Goal: Transaction & Acquisition: Book appointment/travel/reservation

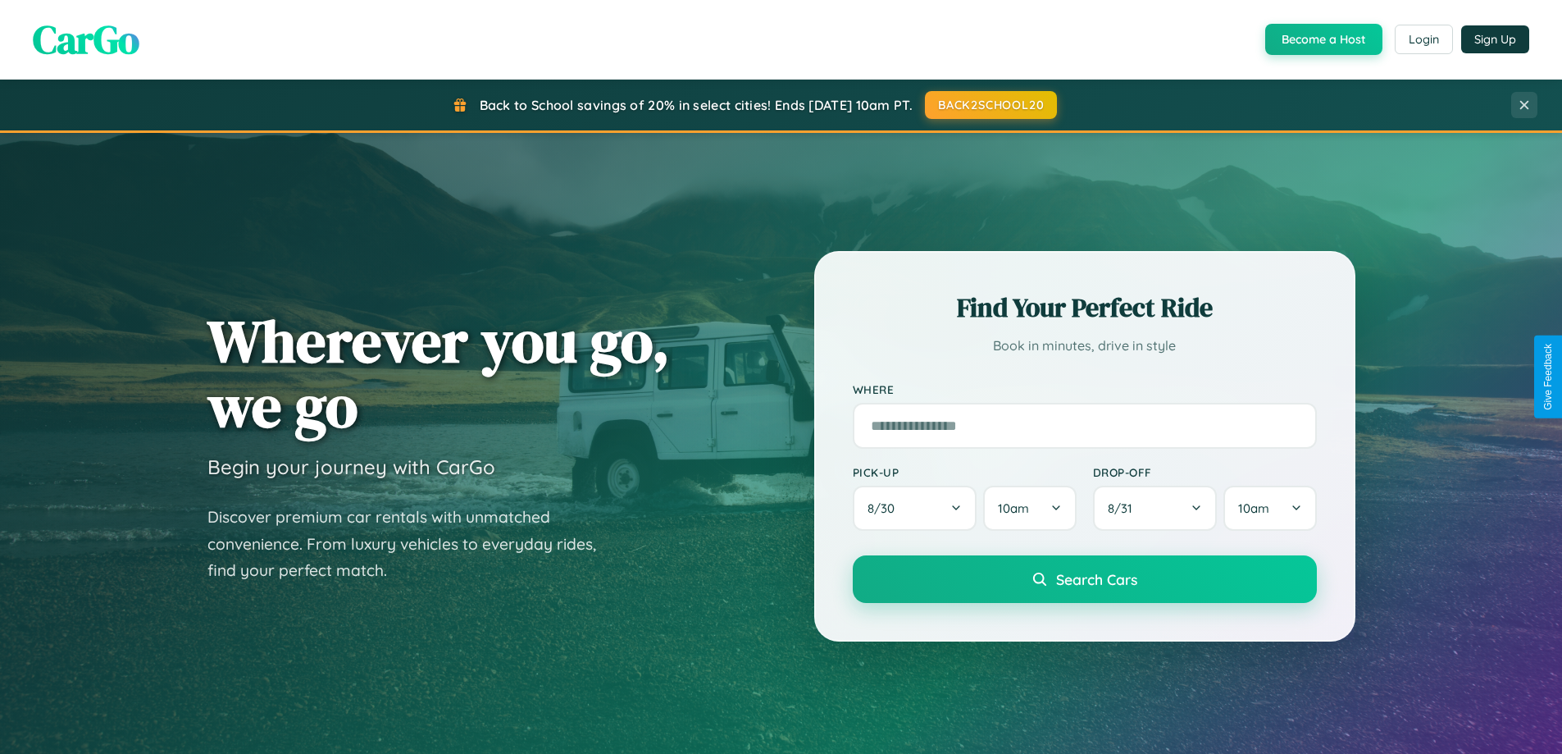
scroll to position [707, 0]
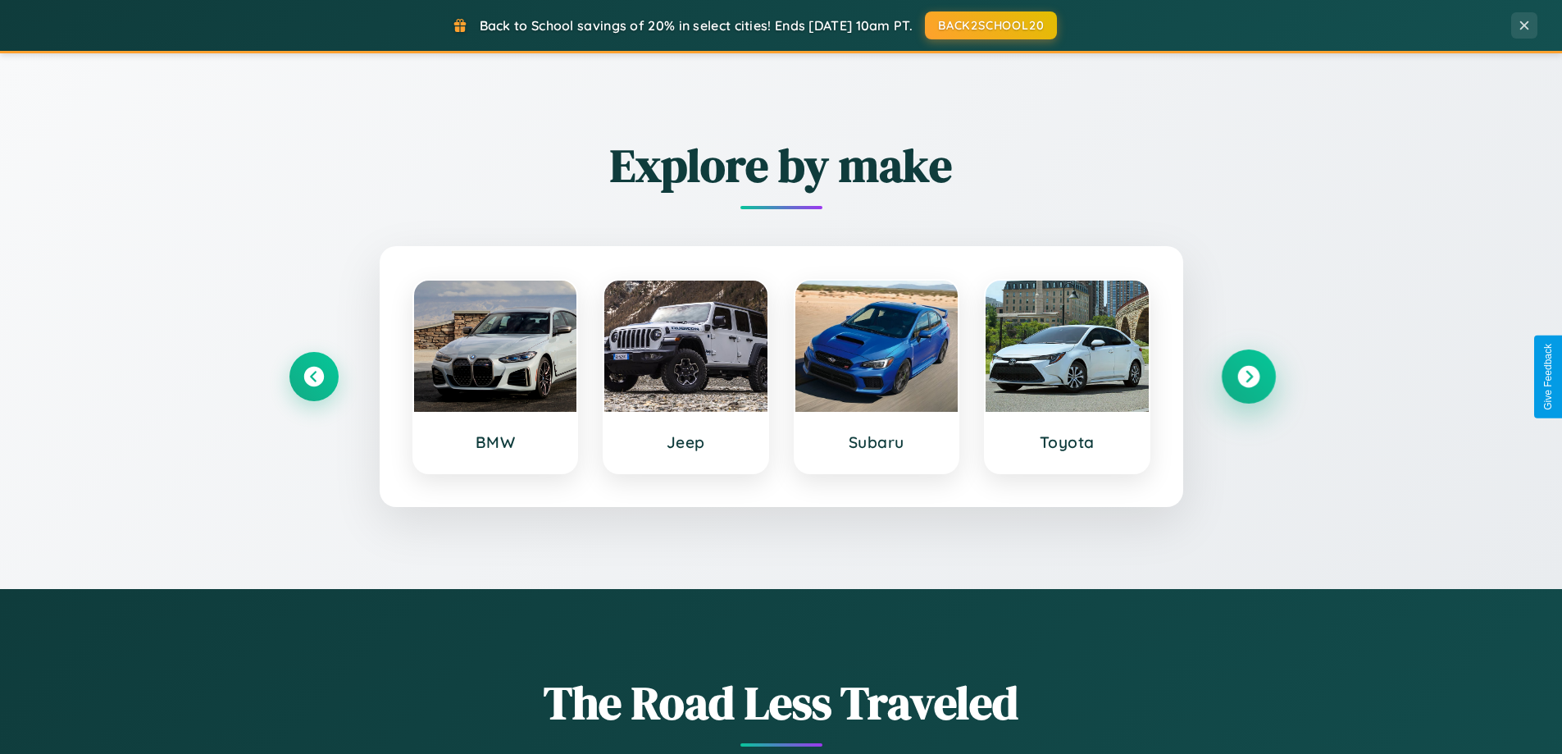
click at [1248, 376] on icon at bounding box center [1248, 377] width 22 height 22
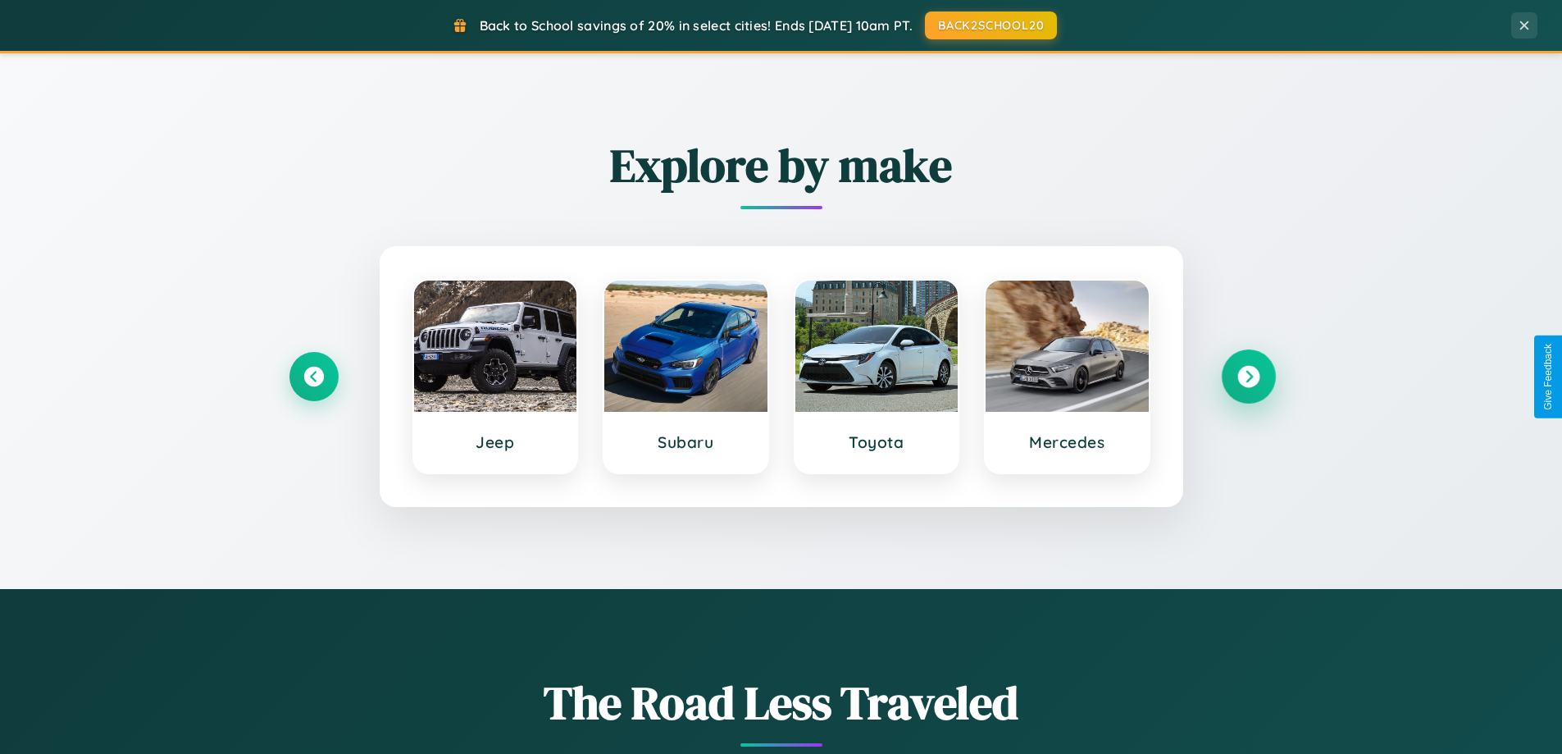
click at [1248, 376] on icon at bounding box center [1248, 377] width 22 height 22
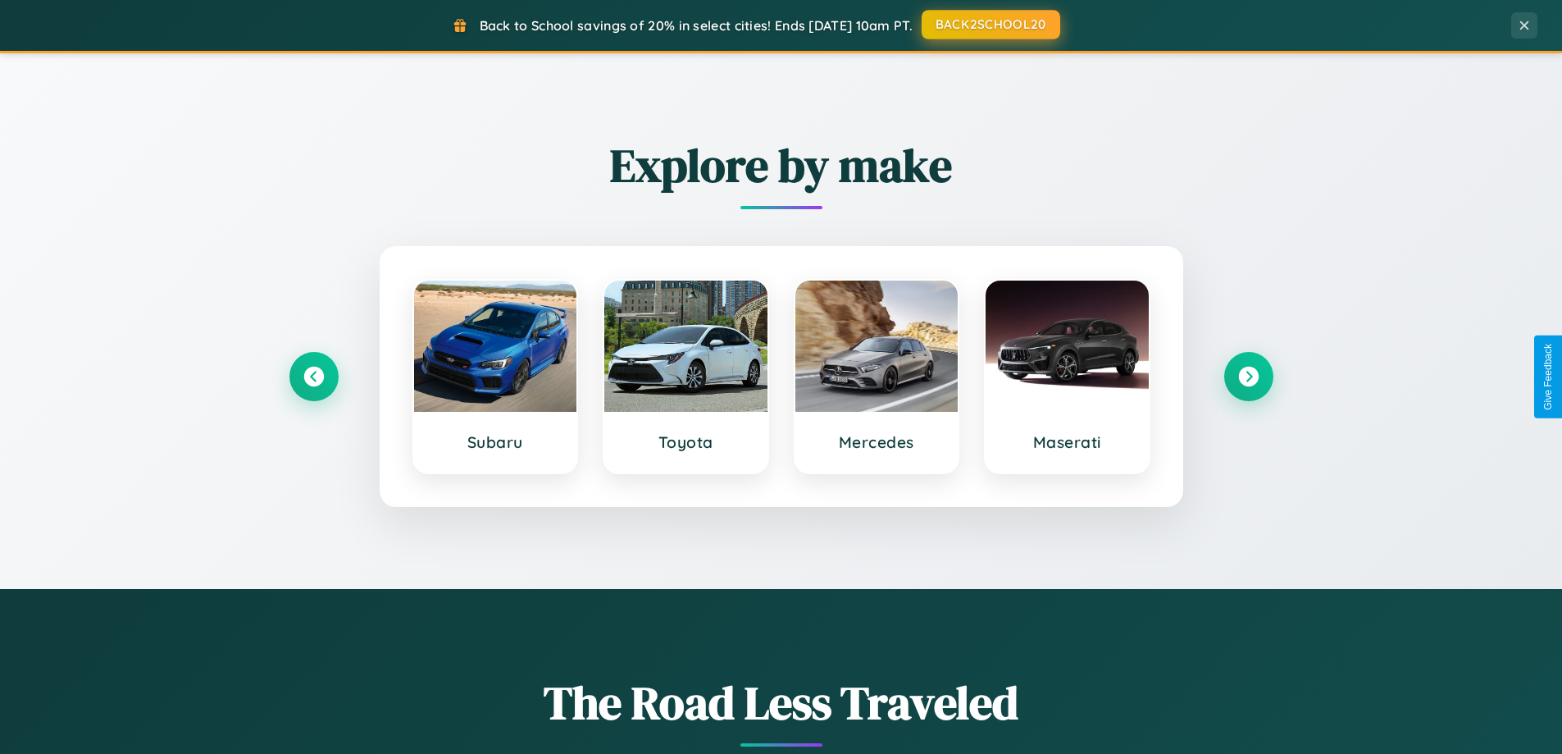
click at [990, 25] on button "BACK2SCHOOL20" at bounding box center [991, 25] width 139 height 30
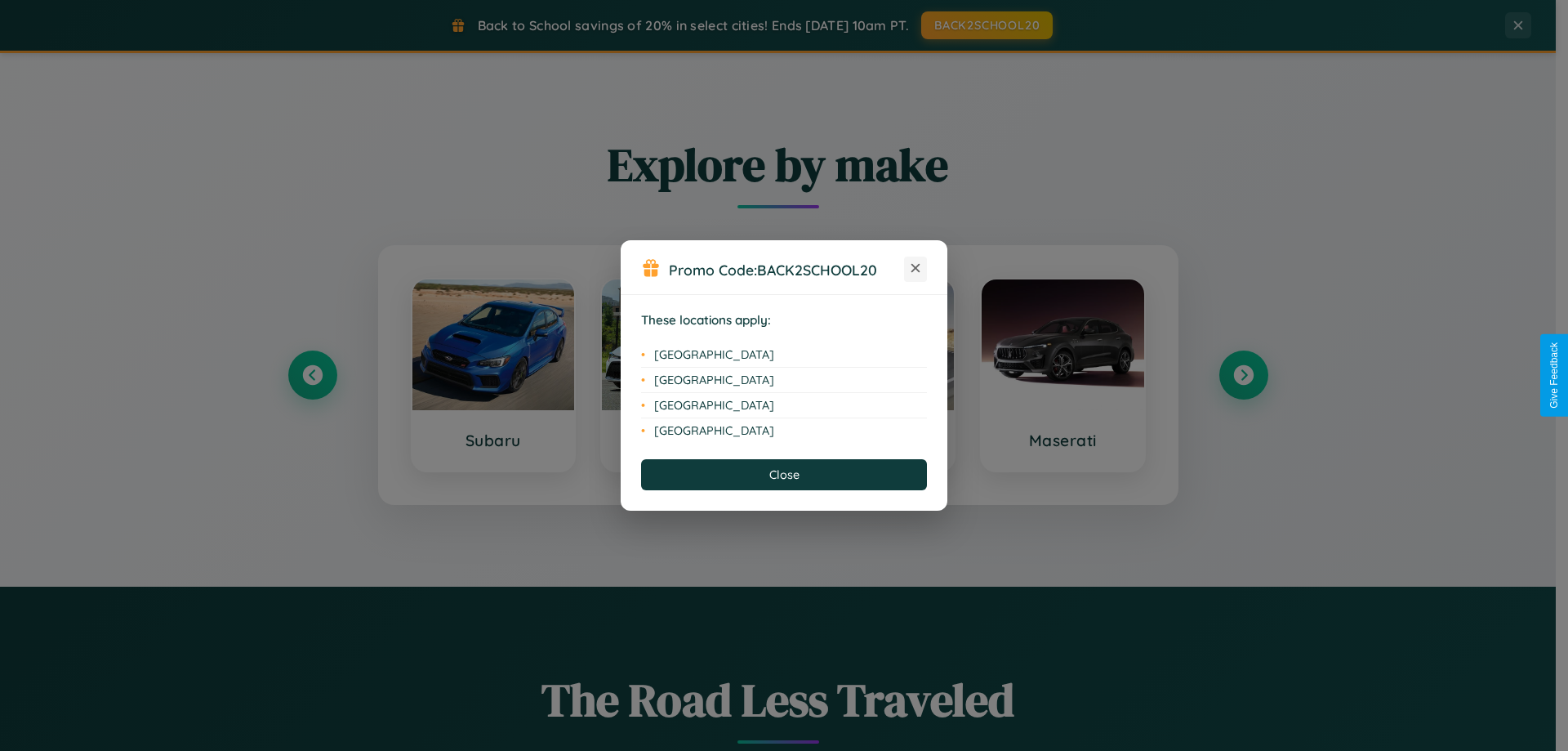
click at [915, 269] on icon at bounding box center [915, 268] width 9 height 9
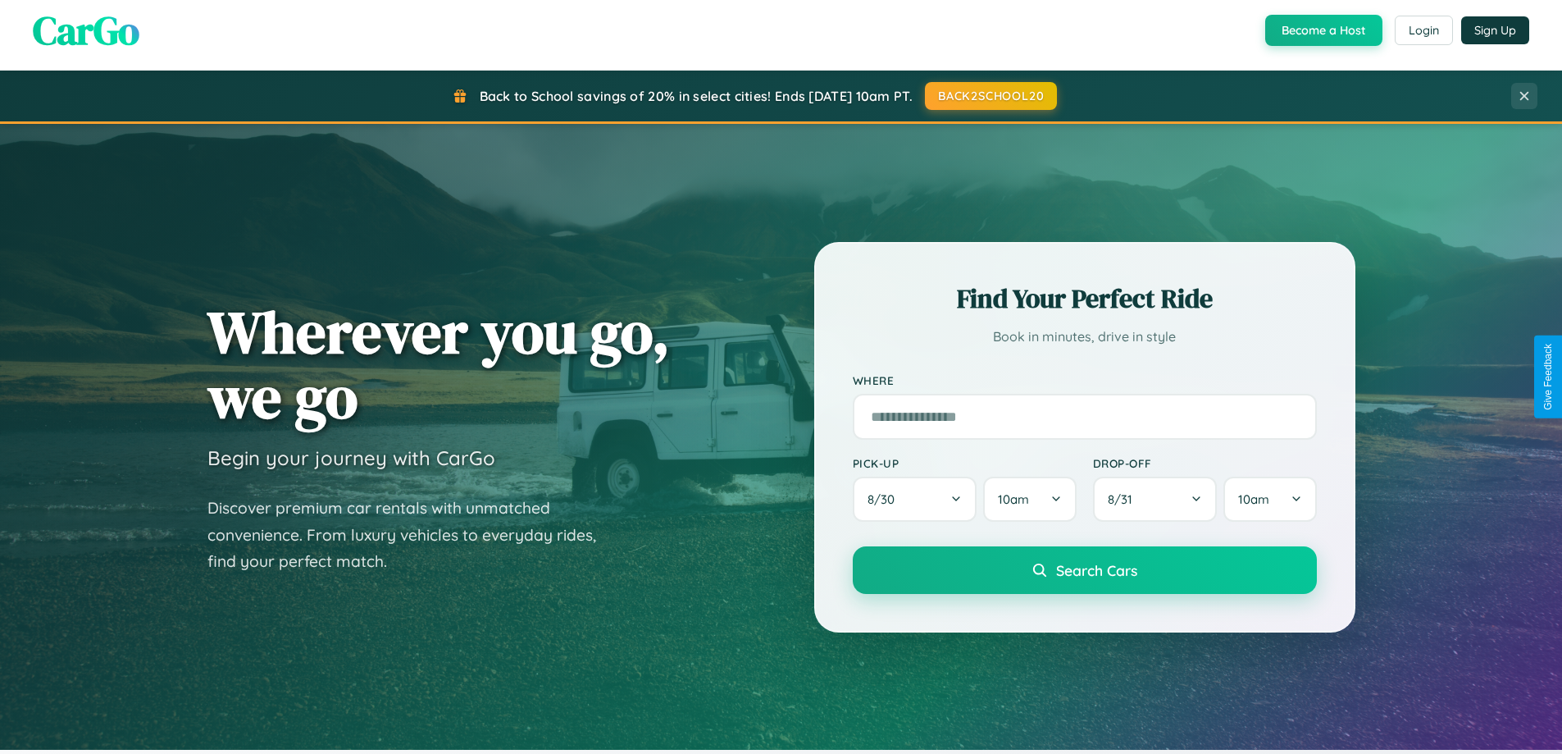
scroll to position [0, 0]
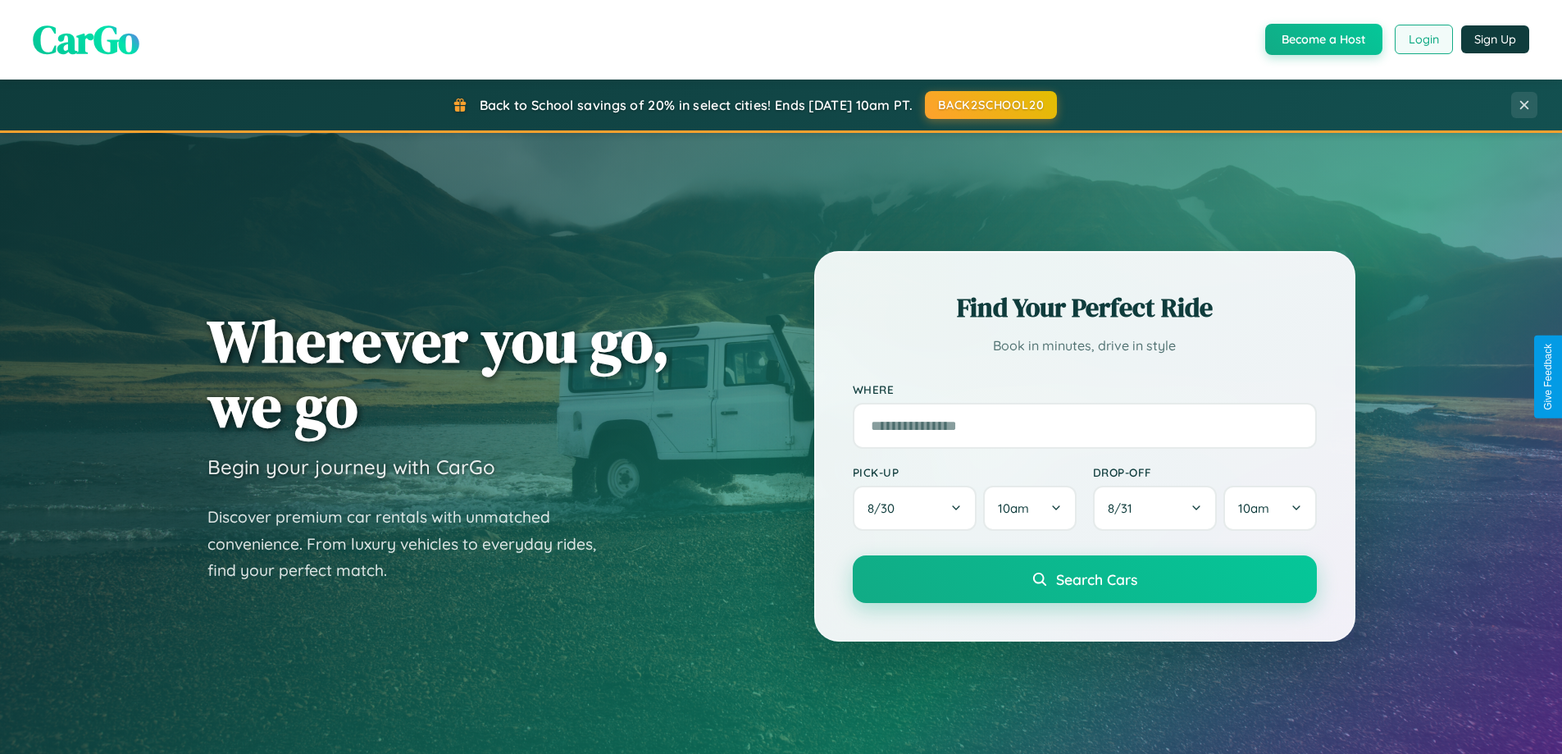
click at [1423, 39] on button "Login" at bounding box center [1424, 40] width 58 height 30
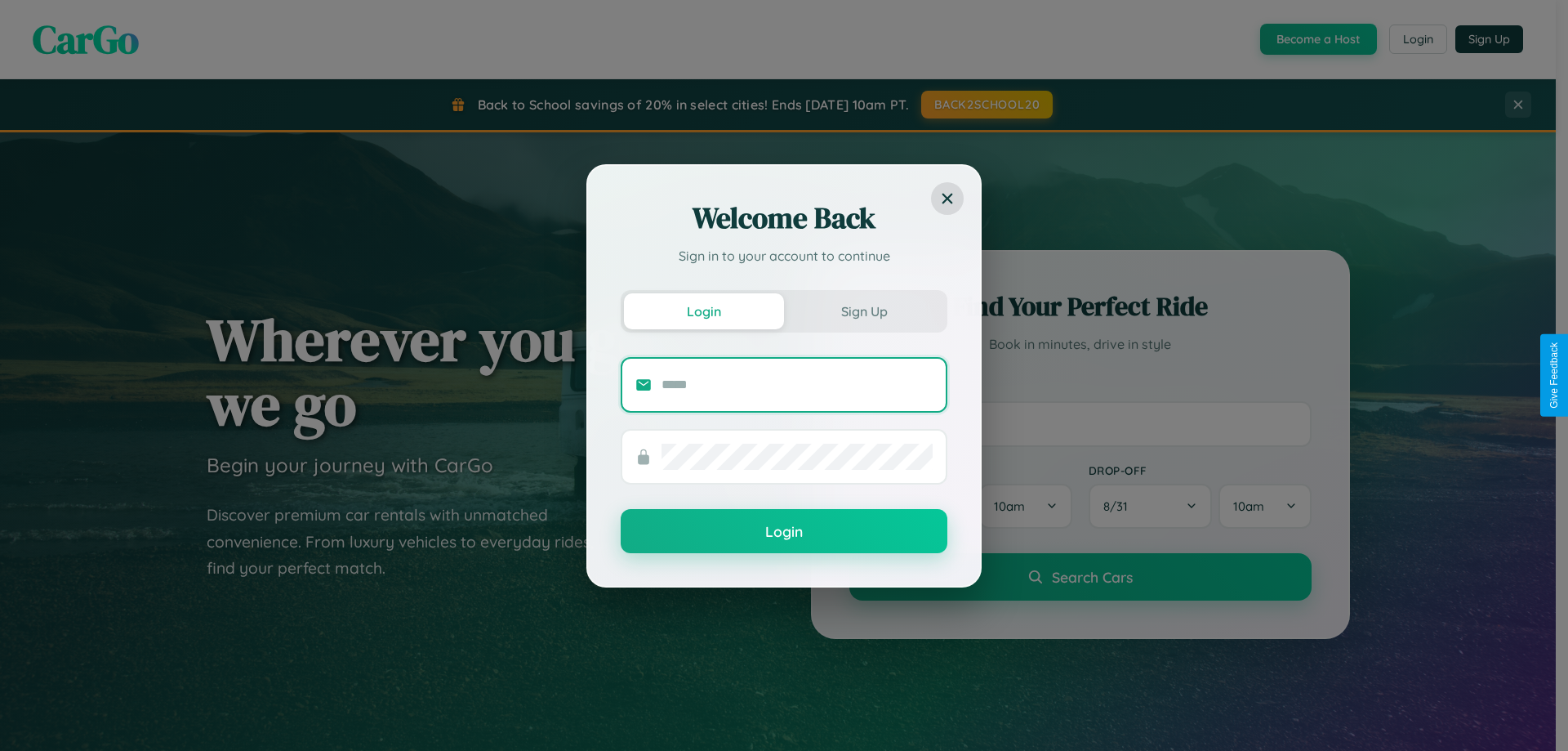
click at [796, 383] on input "text" at bounding box center [796, 384] width 271 height 26
type input "**********"
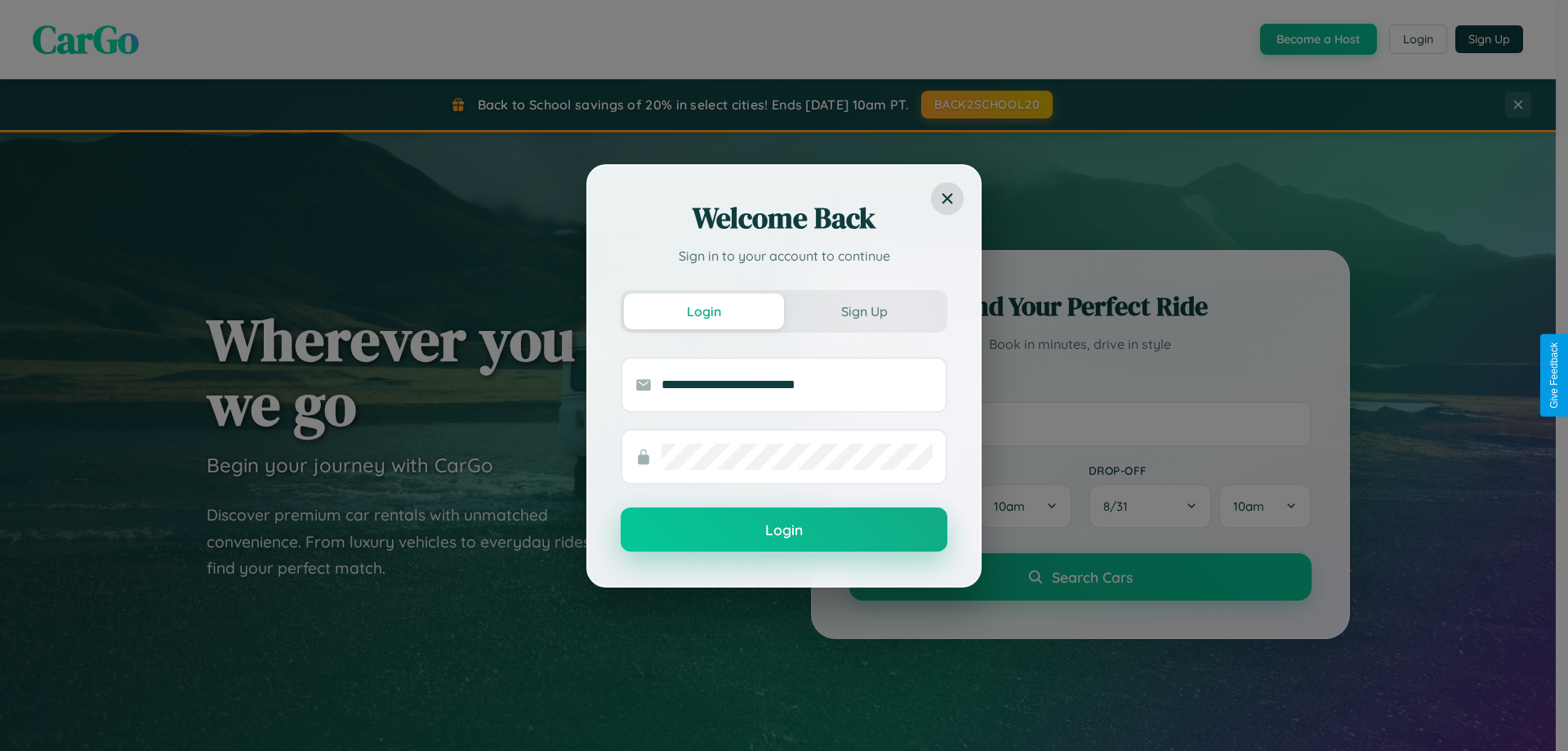
click at [784, 530] on button "Login" at bounding box center [784, 529] width 327 height 44
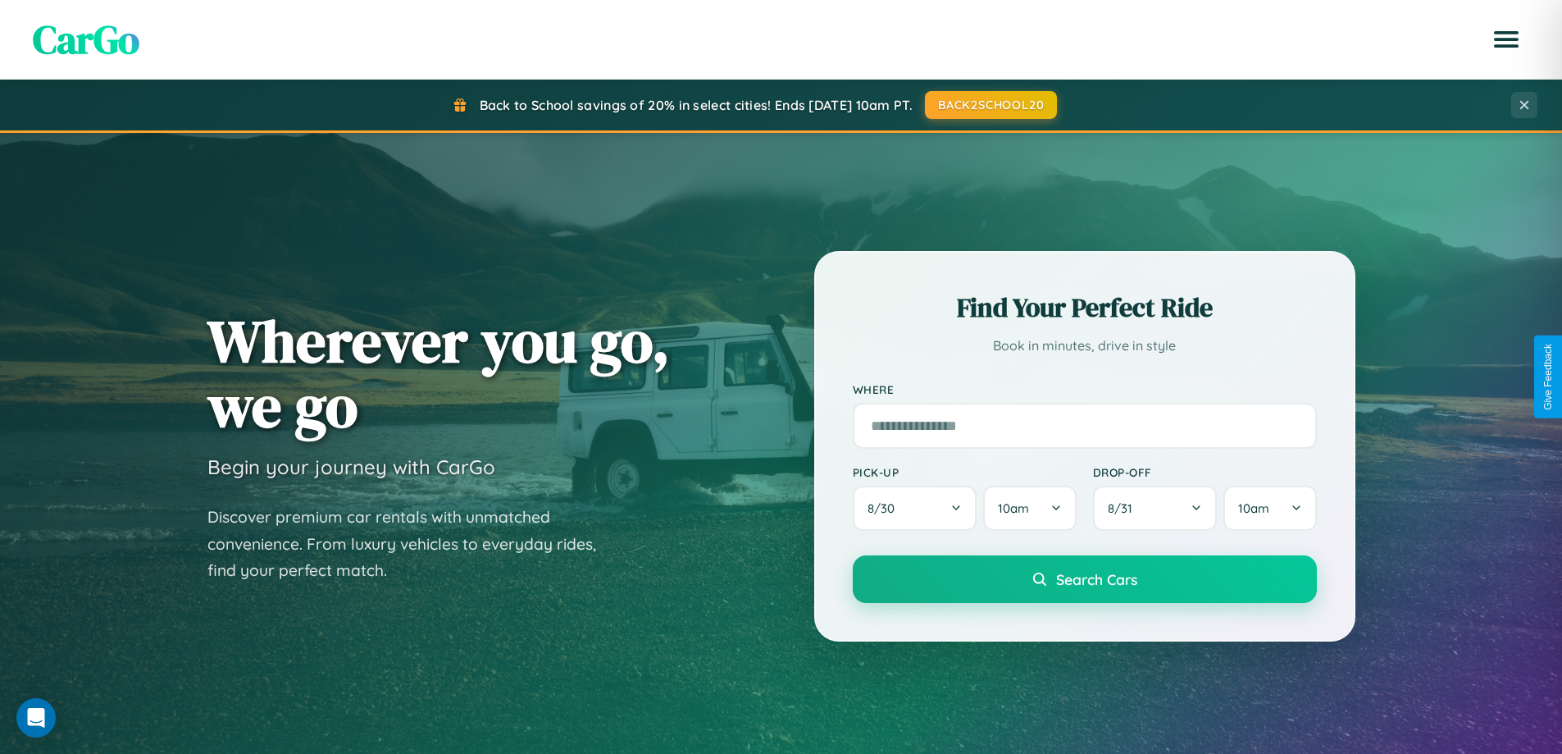
scroll to position [48, 0]
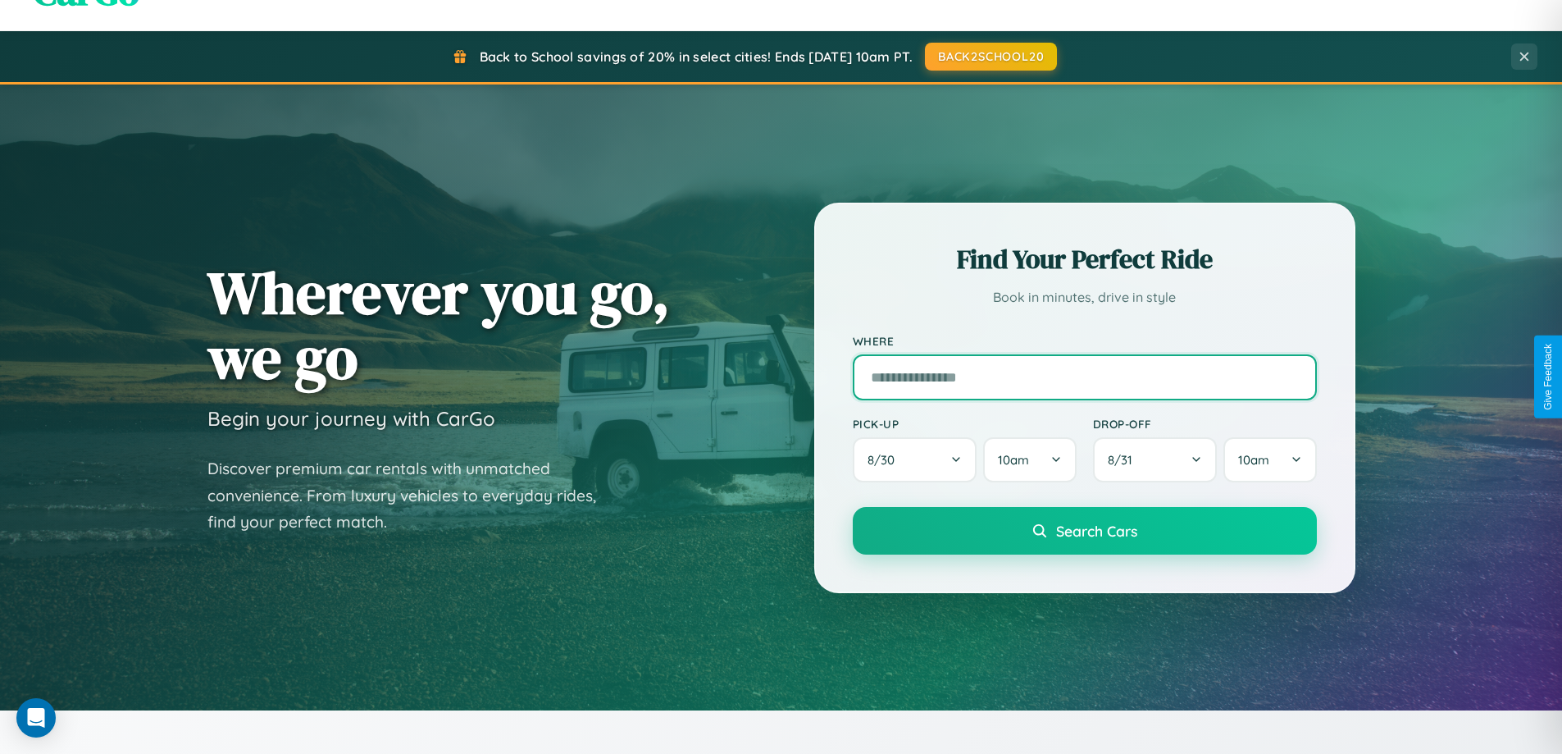
click at [1084, 376] on input "text" at bounding box center [1085, 377] width 464 height 46
type input "******"
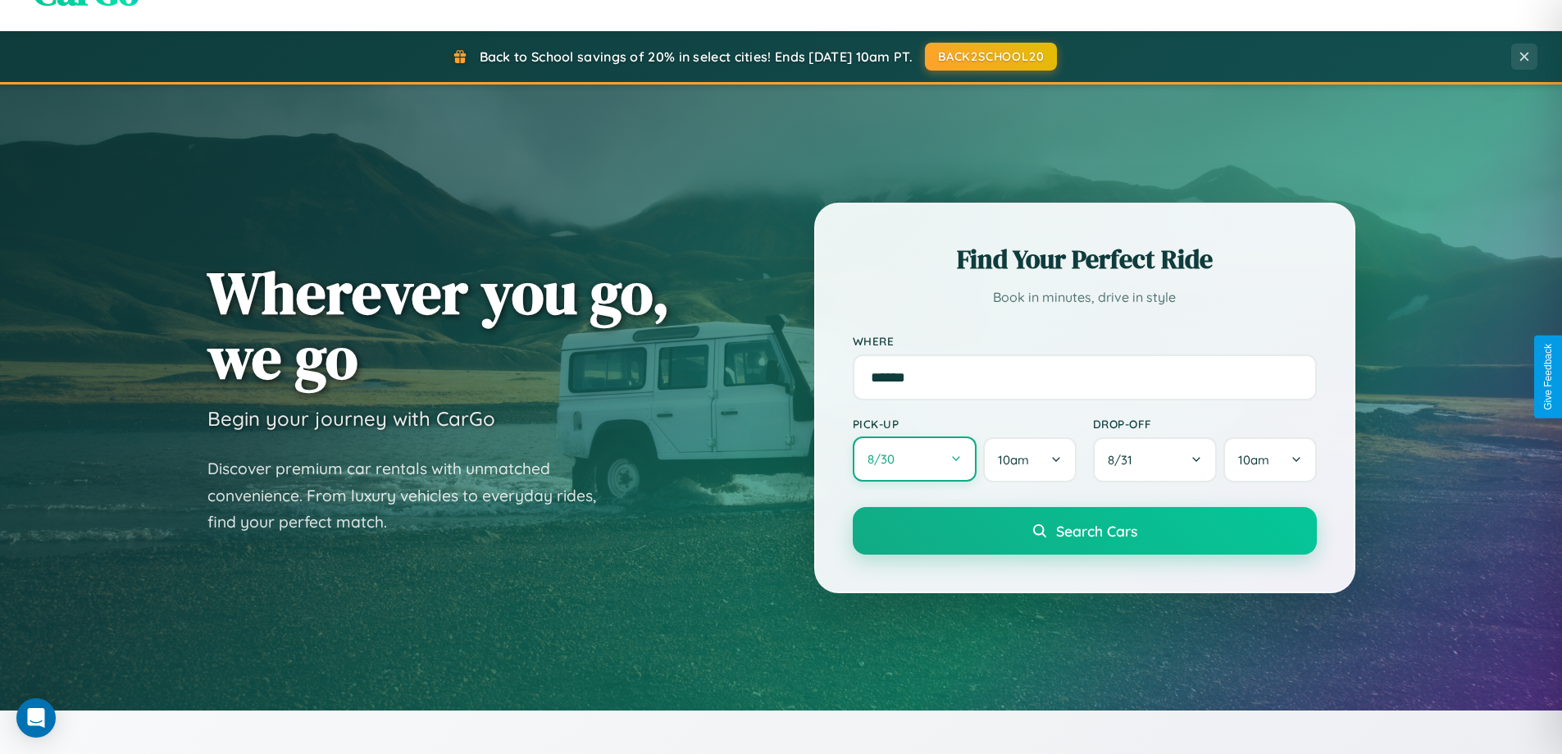
click at [914, 459] on button "8 / 30" at bounding box center [915, 458] width 125 height 45
select select "*"
select select "****"
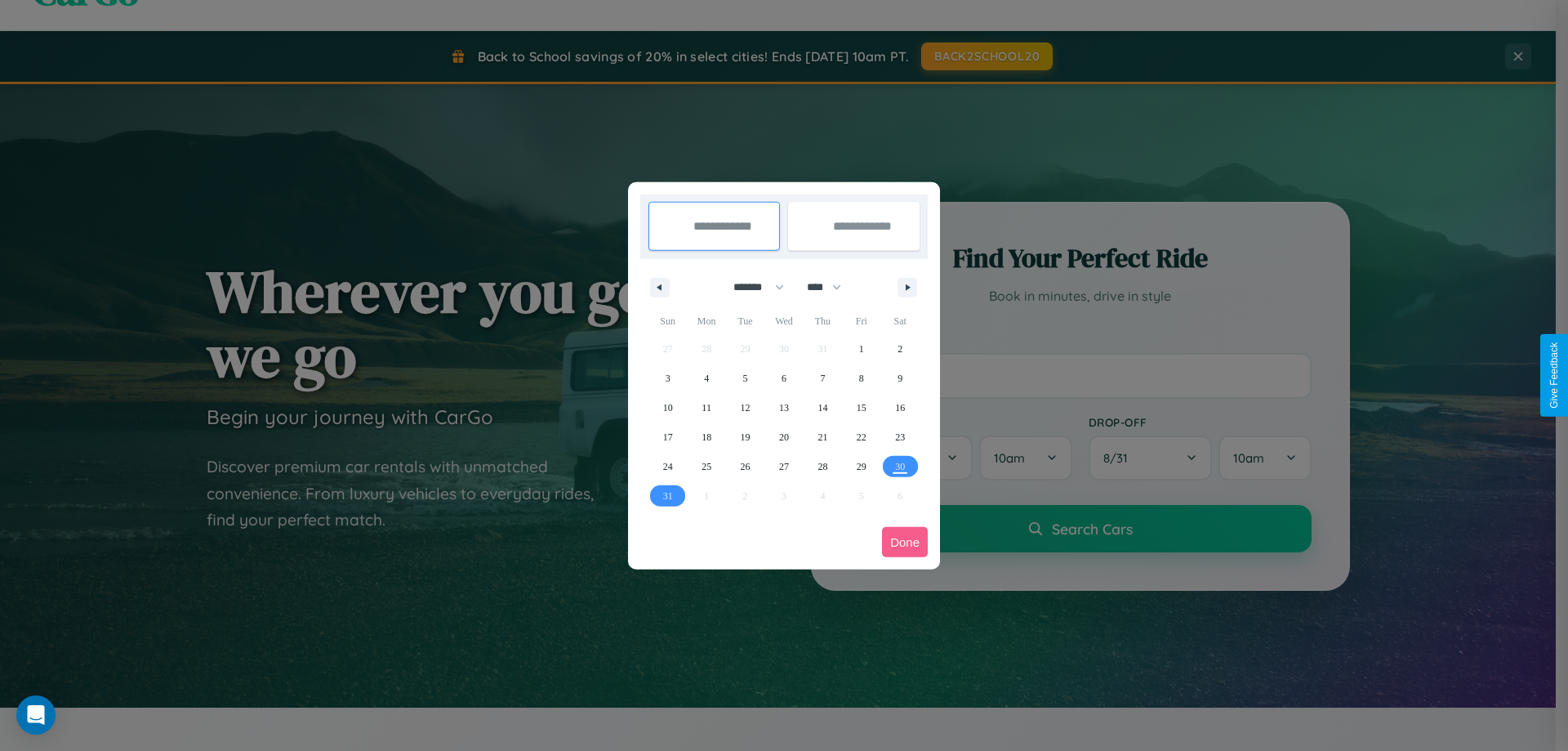
click at [751, 287] on select "******* ******** ***** ***** *** **** **** ****** ********* ******* ******** **…" at bounding box center [756, 287] width 70 height 27
select select "*"
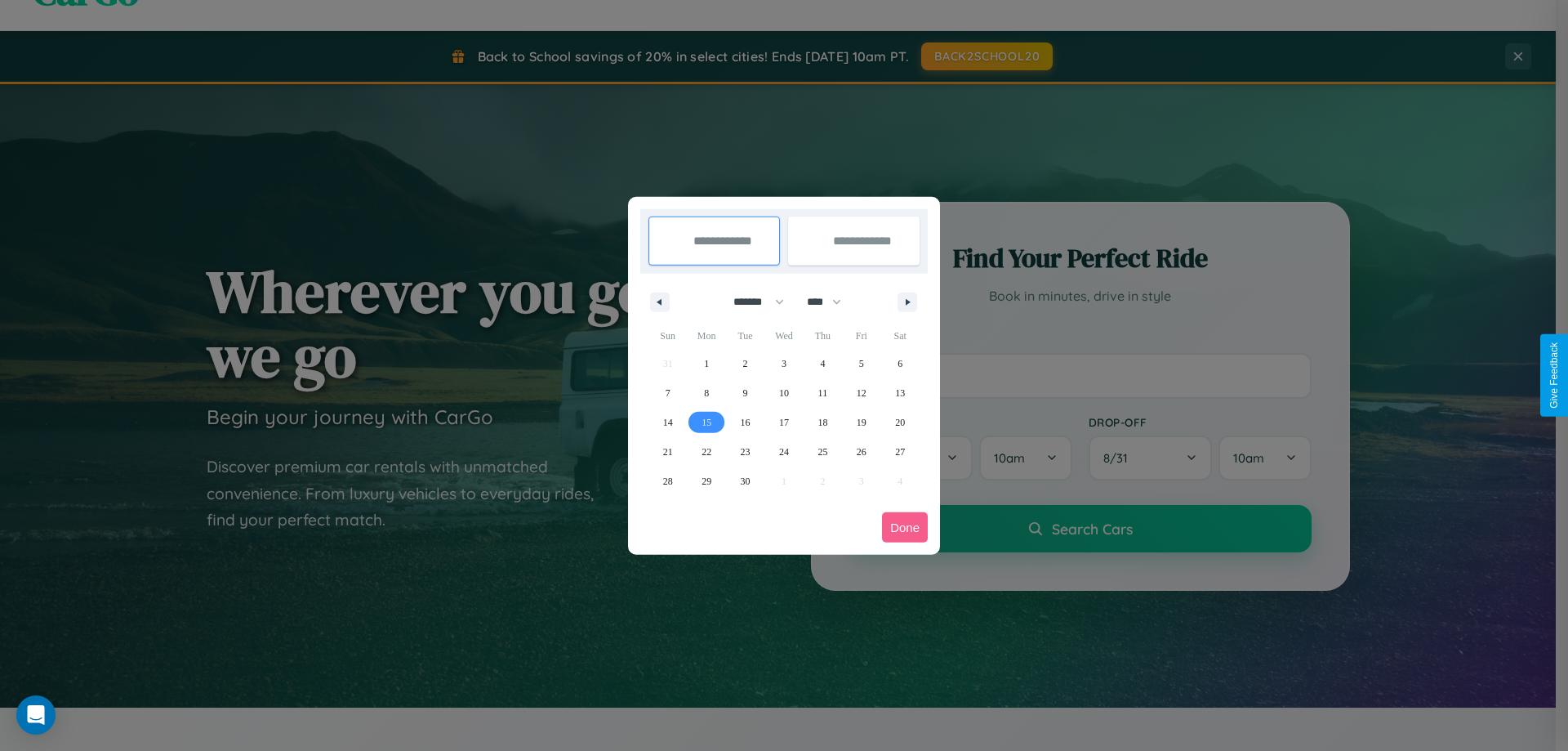
click at [706, 421] on span "15" at bounding box center [706, 422] width 10 height 30
type input "**********"
click at [860, 421] on span "19" at bounding box center [861, 422] width 10 height 30
type input "**********"
click at [905, 527] on button "Done" at bounding box center [905, 527] width 46 height 30
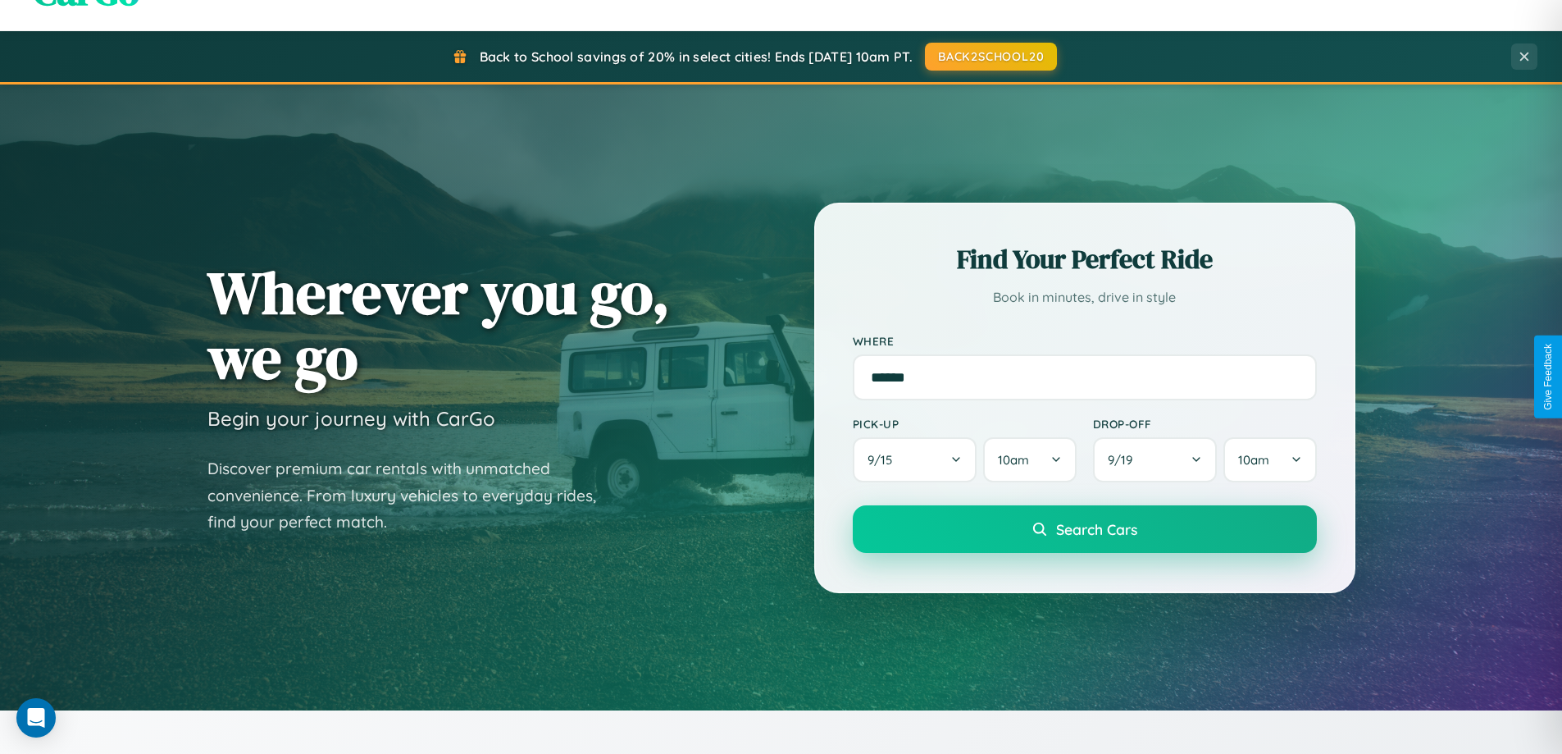
click at [1084, 529] on span "Search Cars" at bounding box center [1096, 529] width 81 height 18
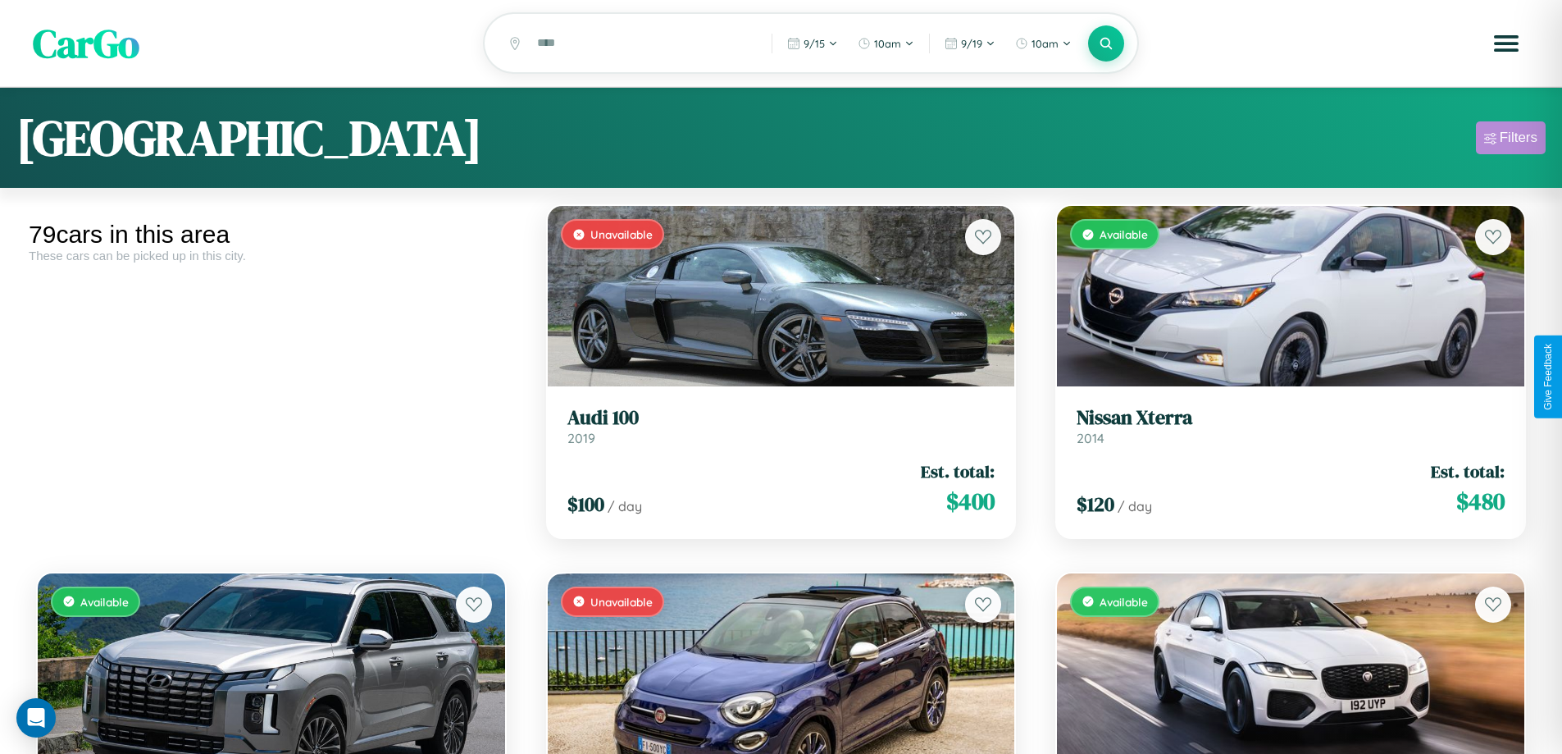
click at [1511, 140] on div "Filters" at bounding box center [1519, 138] width 38 height 16
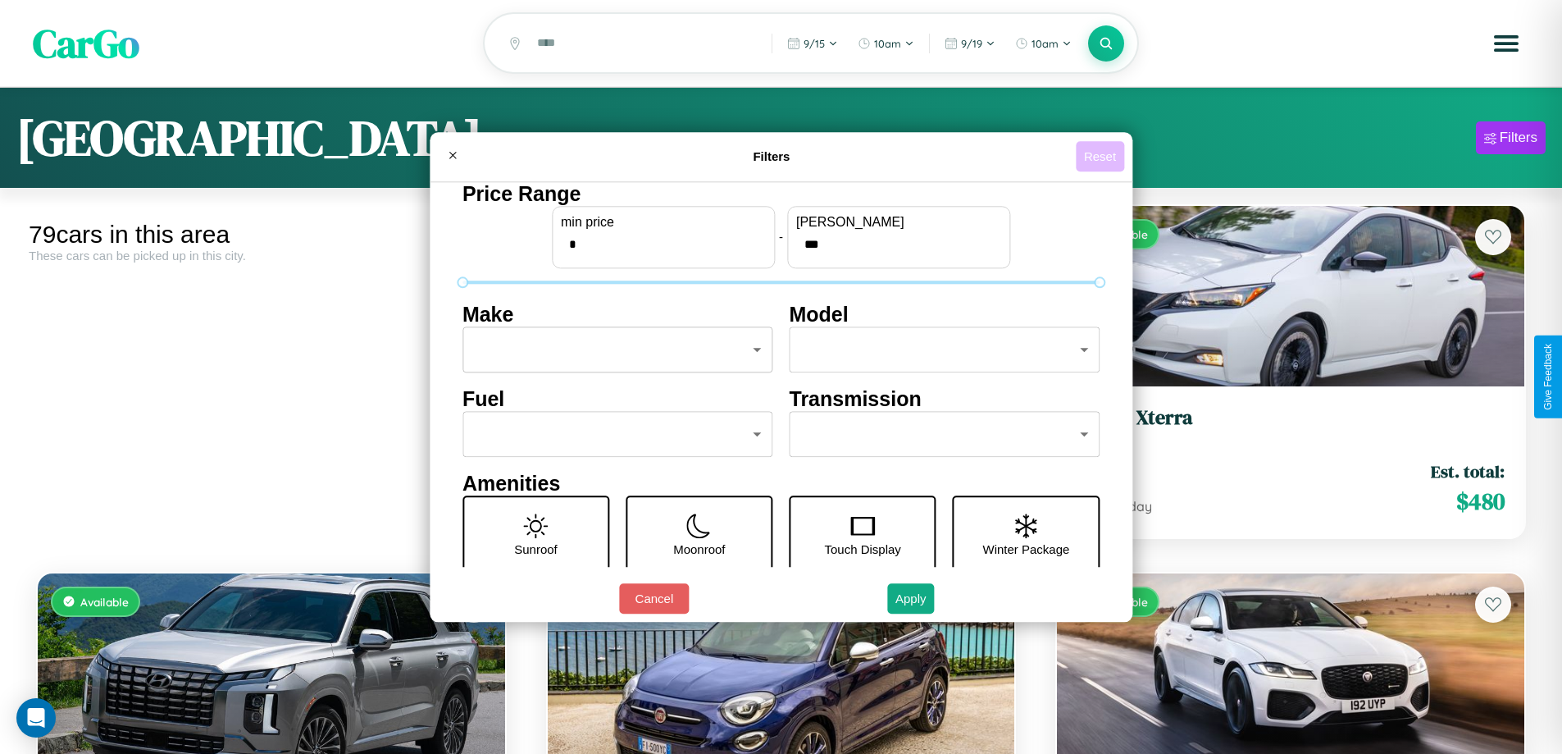
click at [1102, 156] on button "Reset" at bounding box center [1100, 156] width 48 height 30
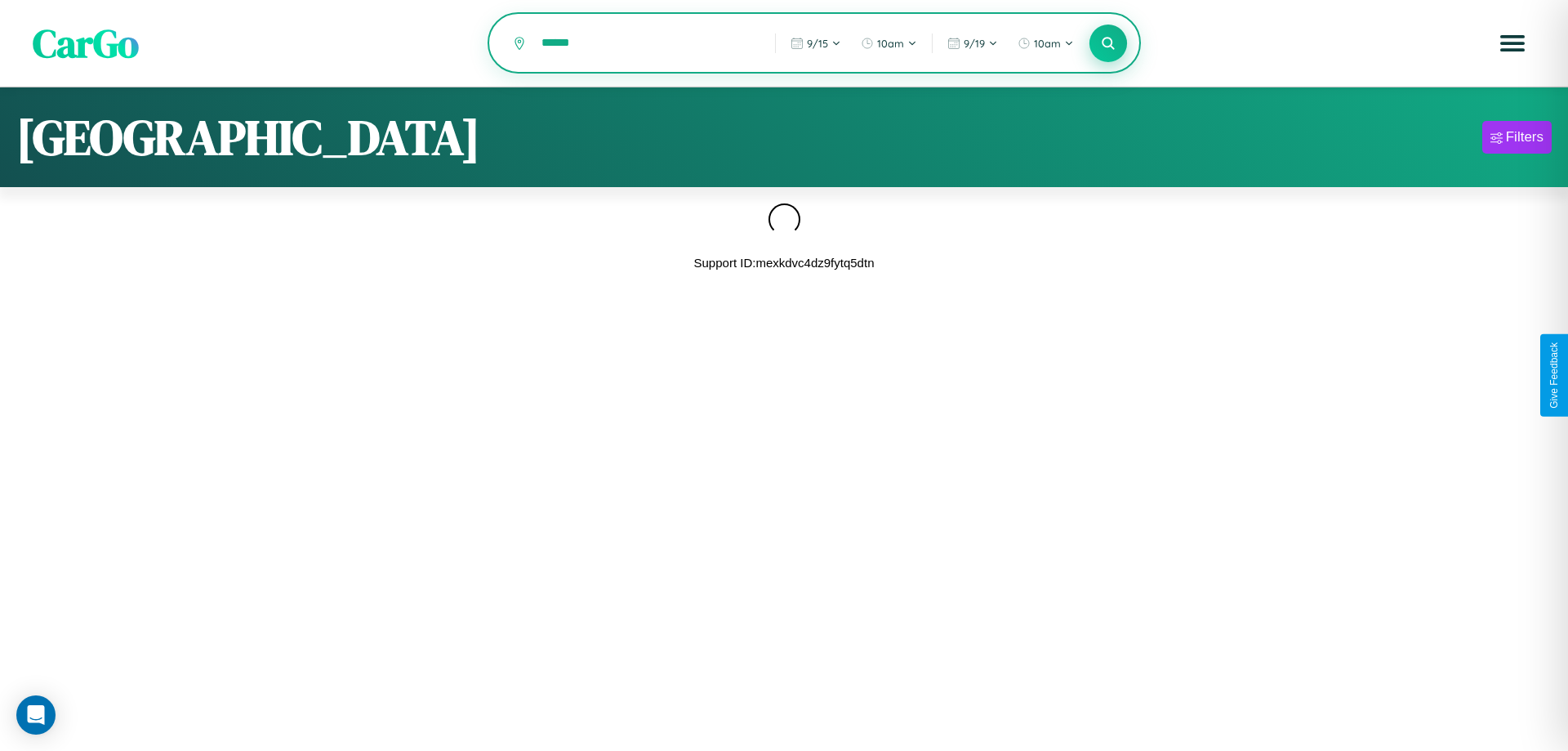
type input "******"
click at [1108, 44] on icon at bounding box center [1108, 43] width 16 height 16
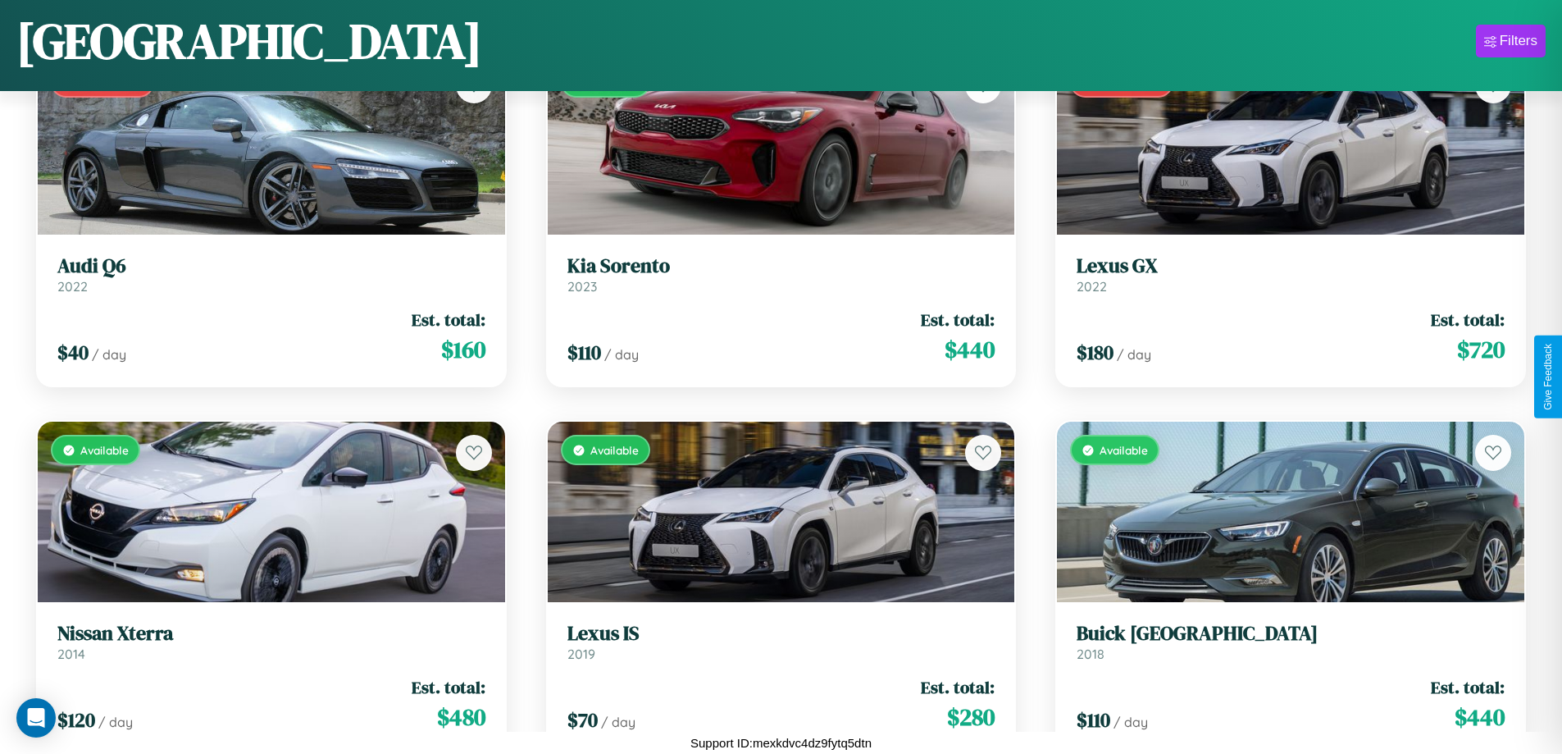
scroll to position [8676, 0]
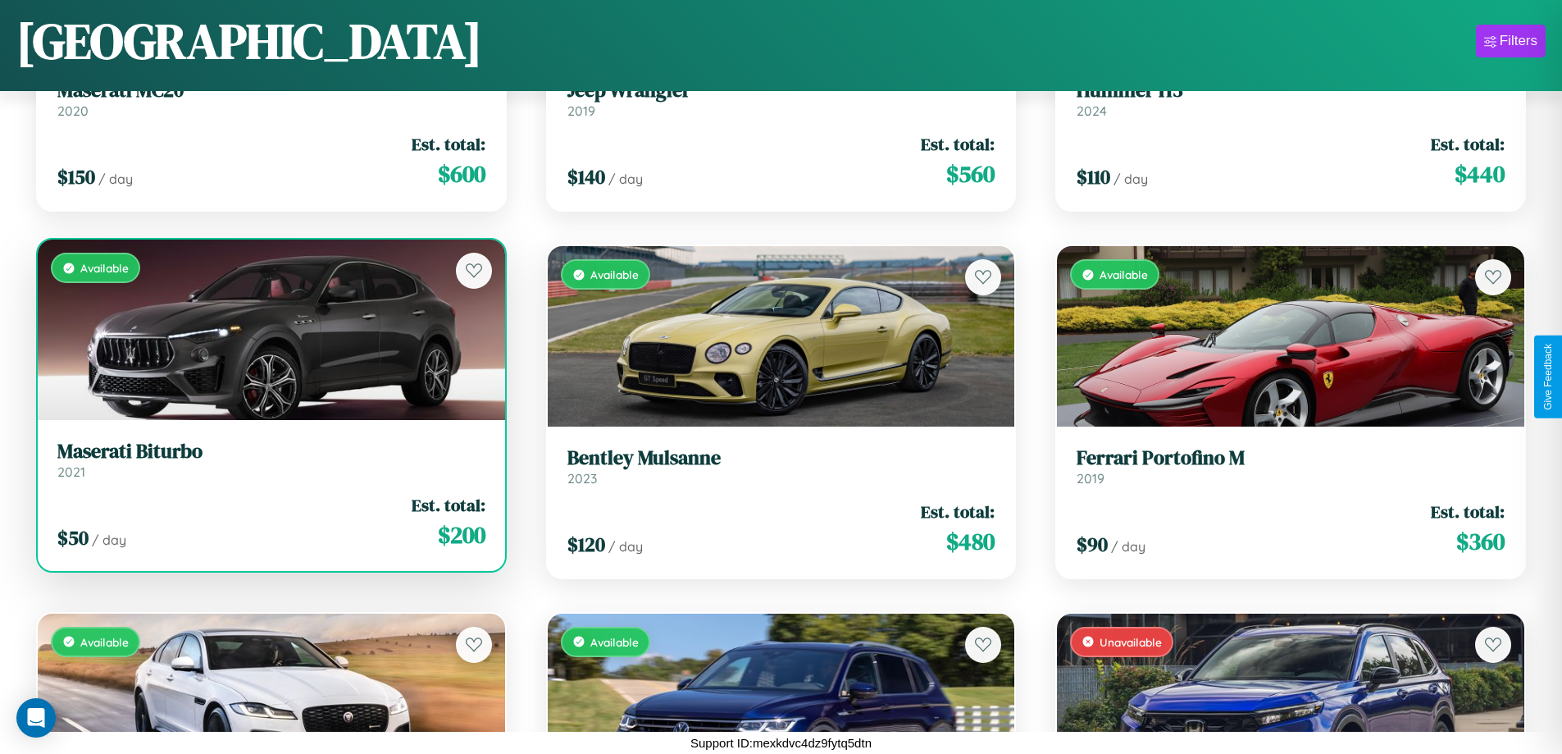
click at [269, 460] on h3 "Maserati Biturbo" at bounding box center [271, 452] width 428 height 24
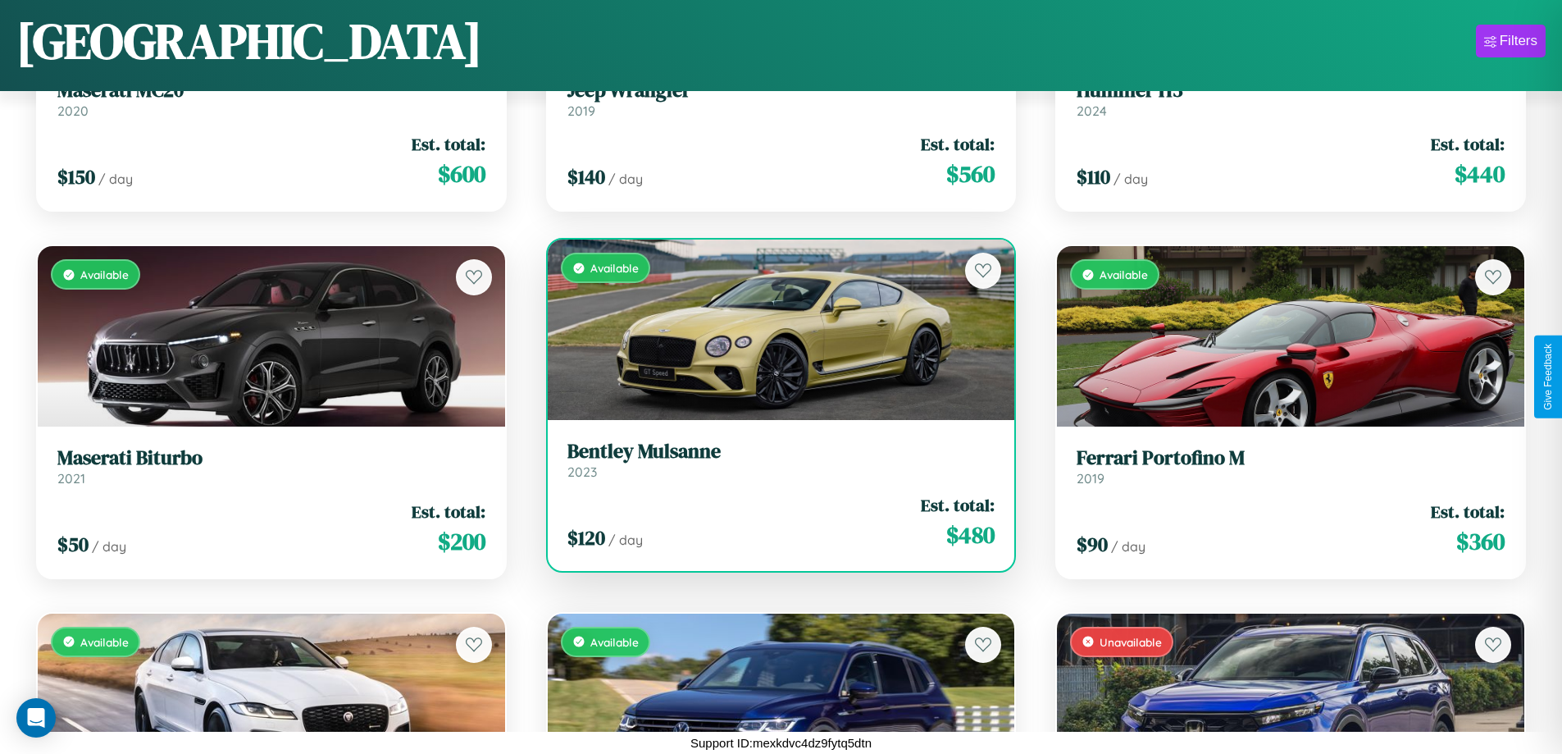
scroll to position [7575, 0]
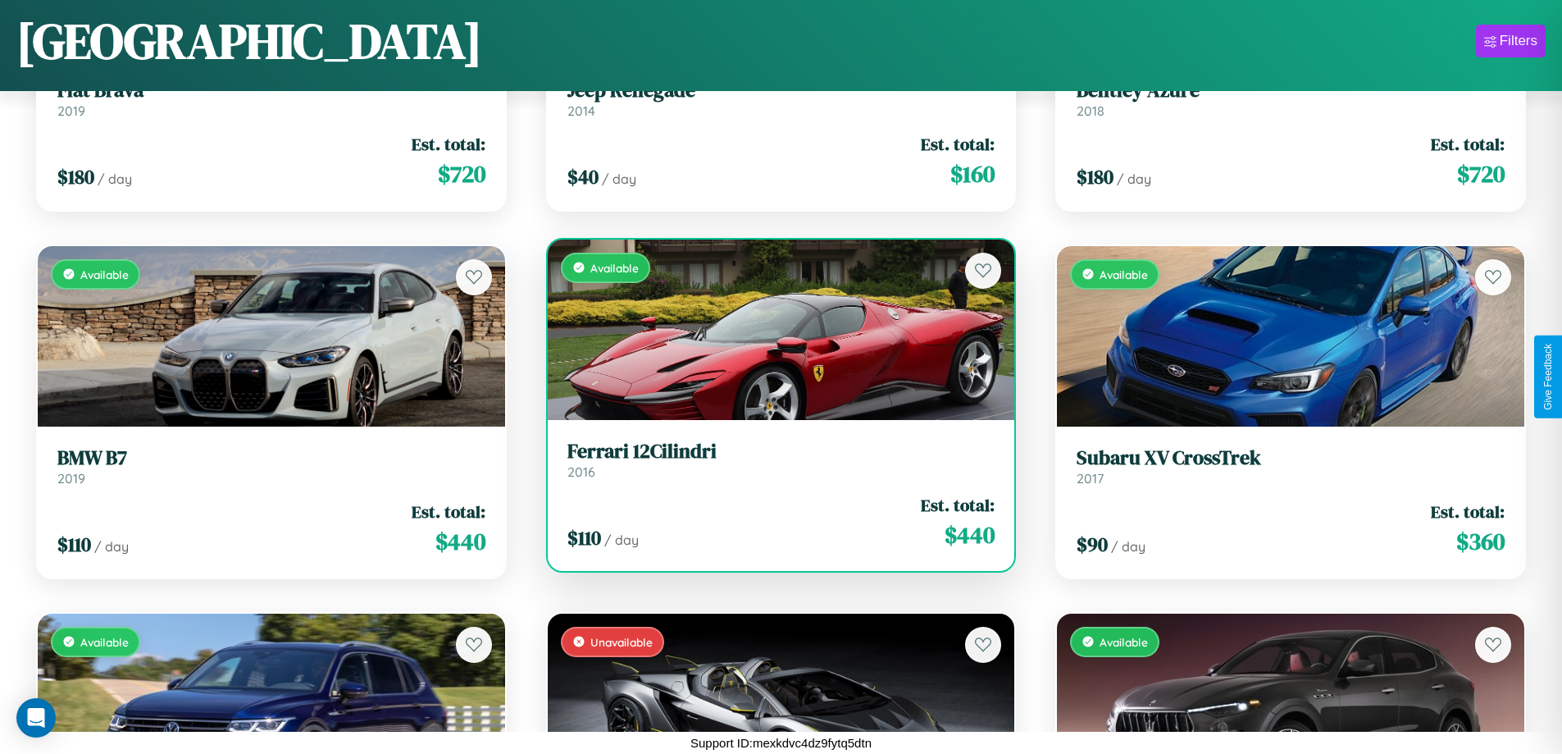
click at [774, 459] on h3 "Ferrari 12Cilindri" at bounding box center [781, 452] width 428 height 24
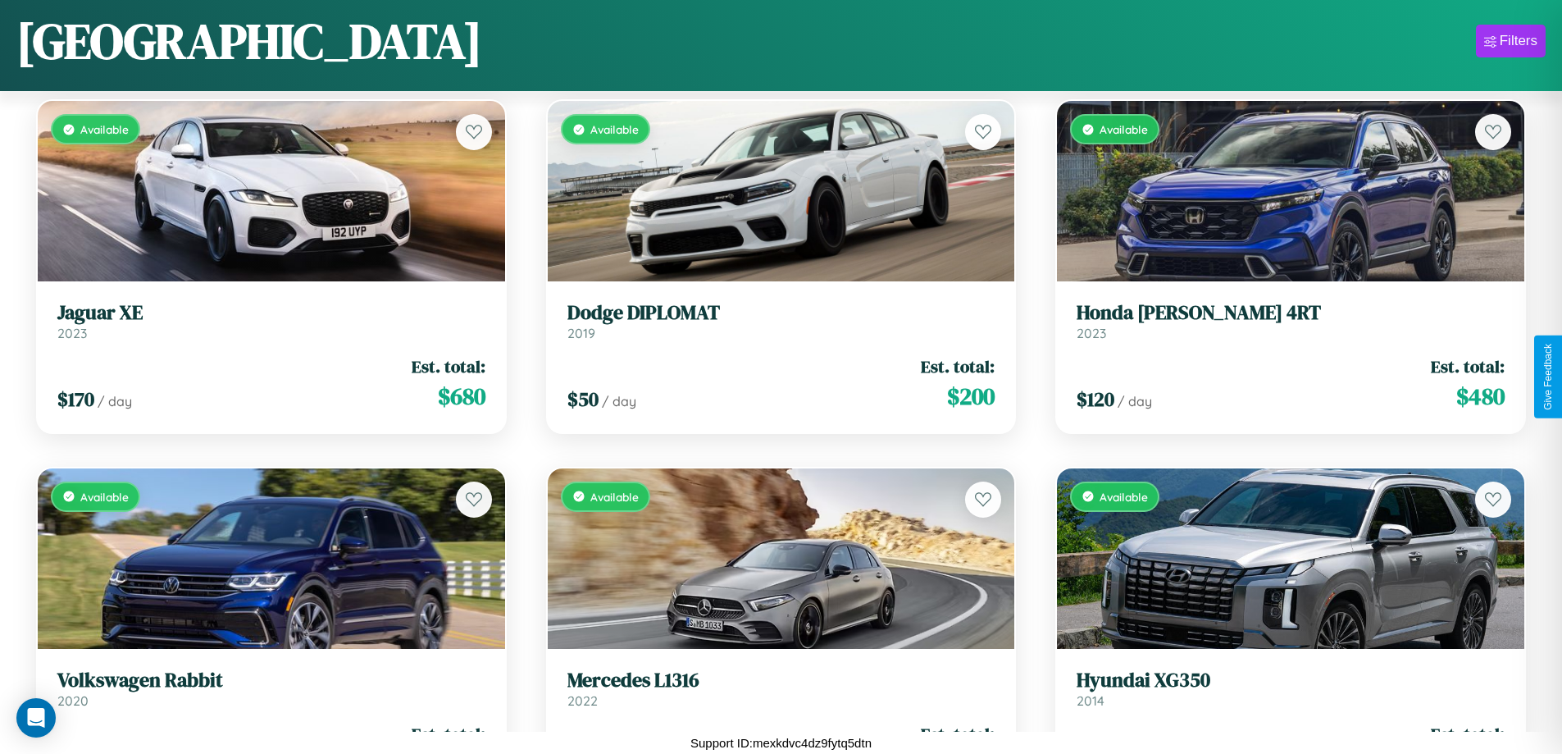
scroll to position [4270, 0]
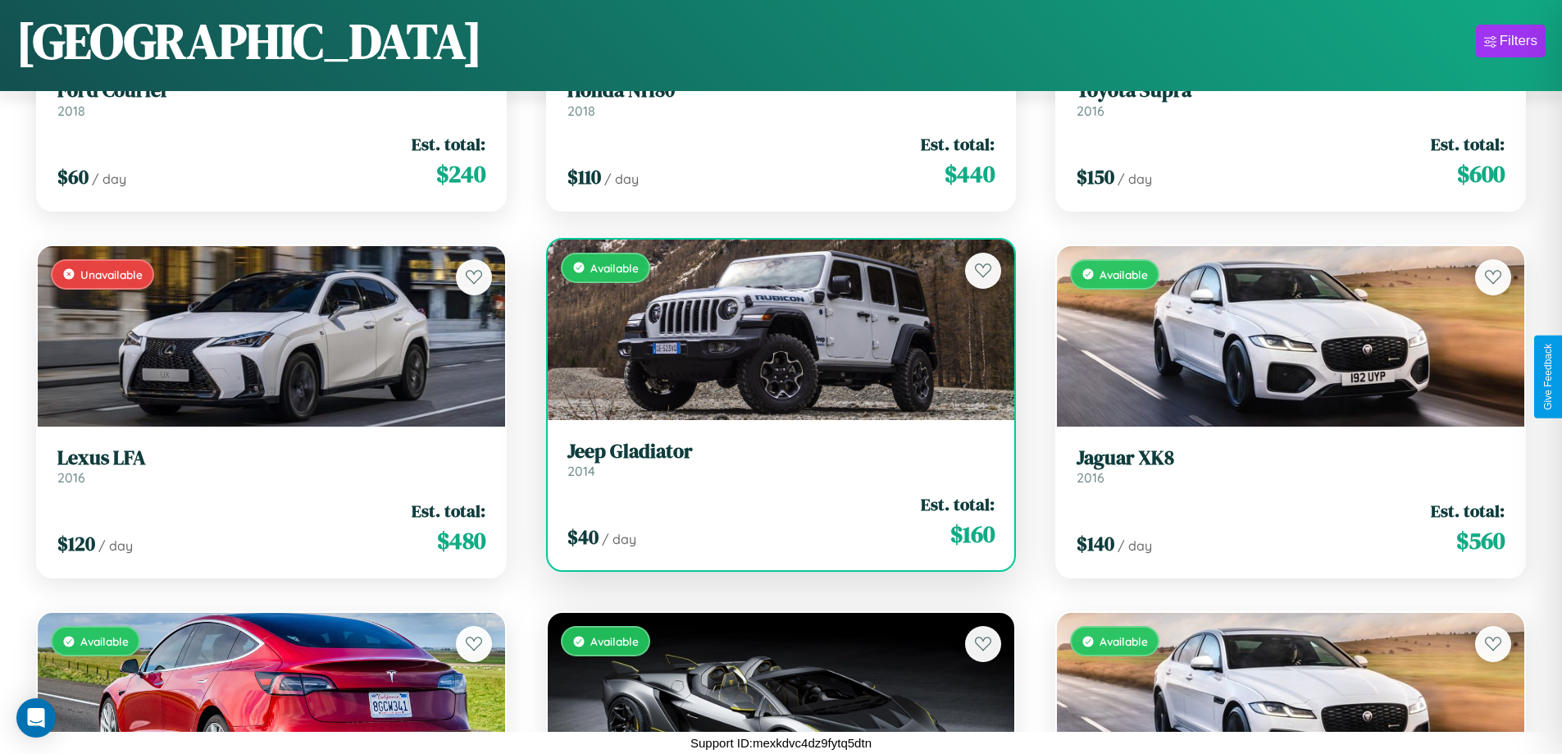
click at [774, 458] on h3 "Jeep Gladiator" at bounding box center [781, 452] width 428 height 24
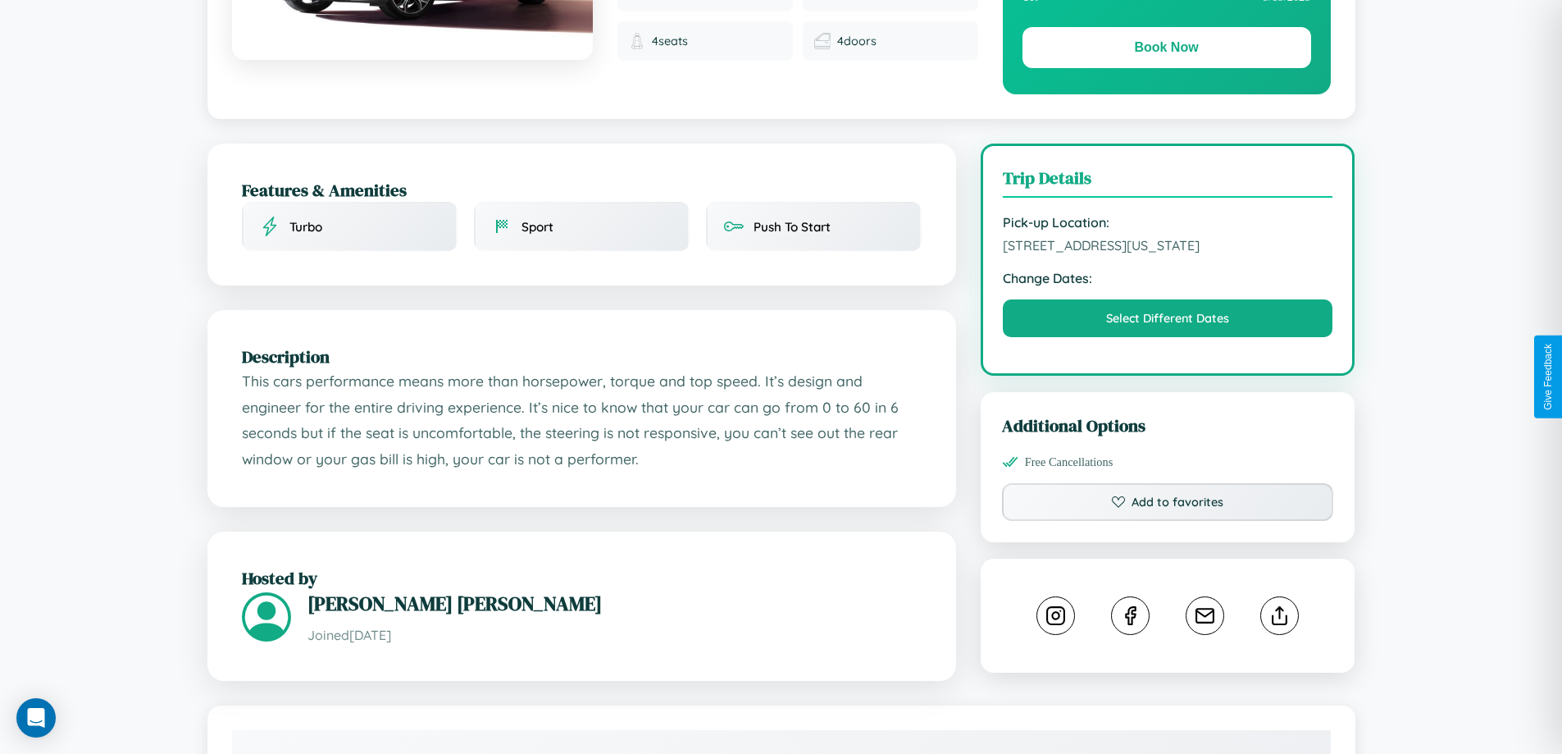
scroll to position [442, 0]
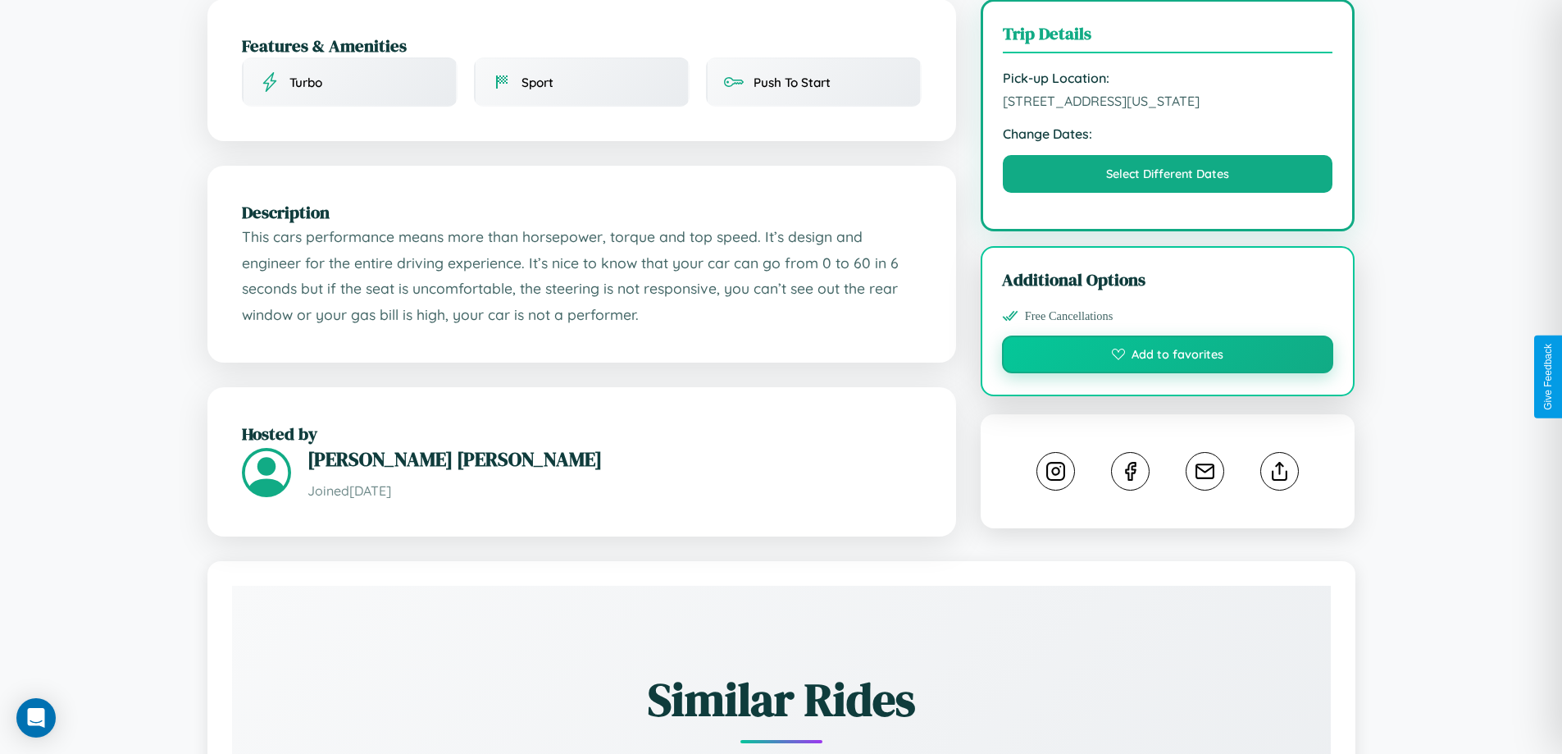
click at [1168, 373] on button "Add to favorites" at bounding box center [1168, 354] width 332 height 38
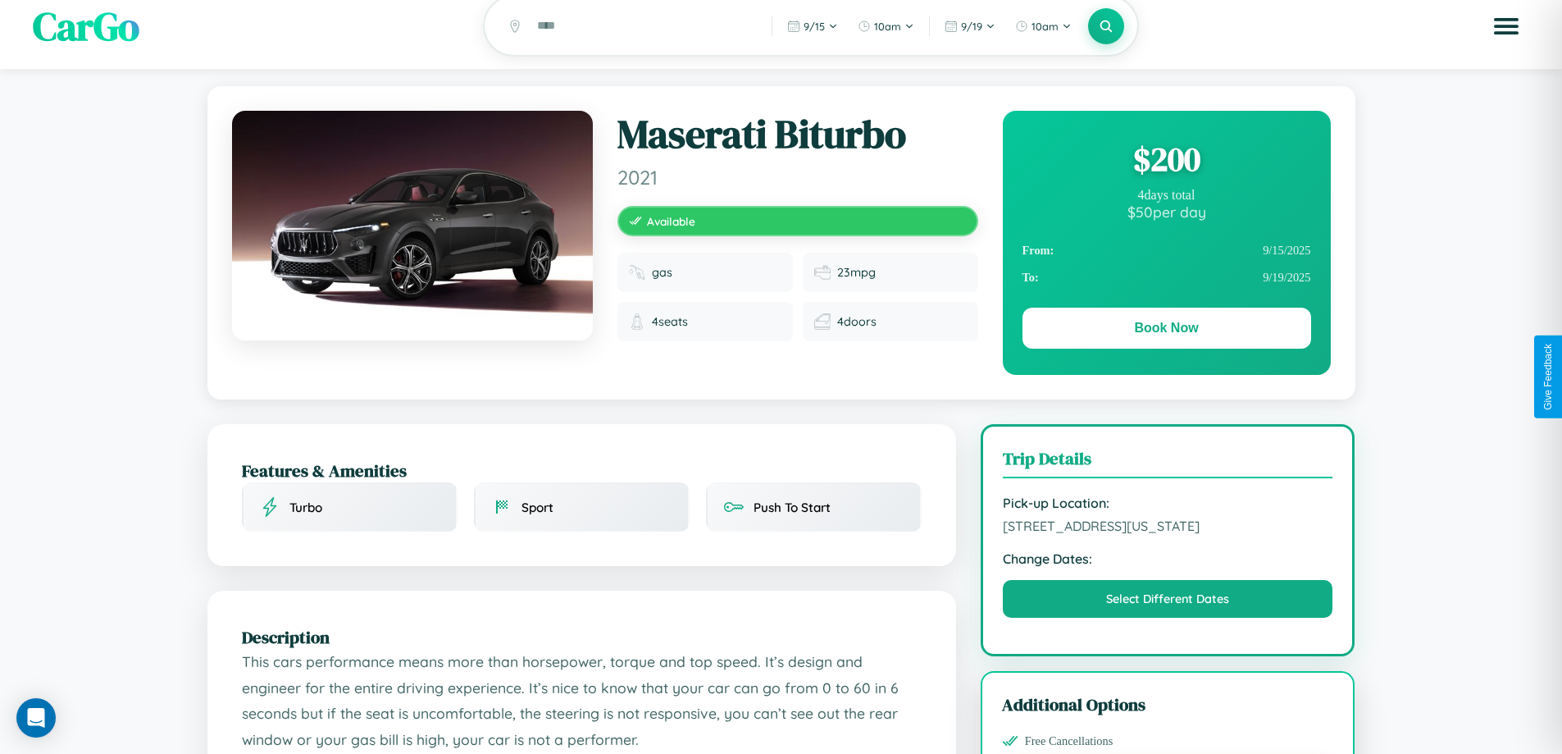
scroll to position [0, 0]
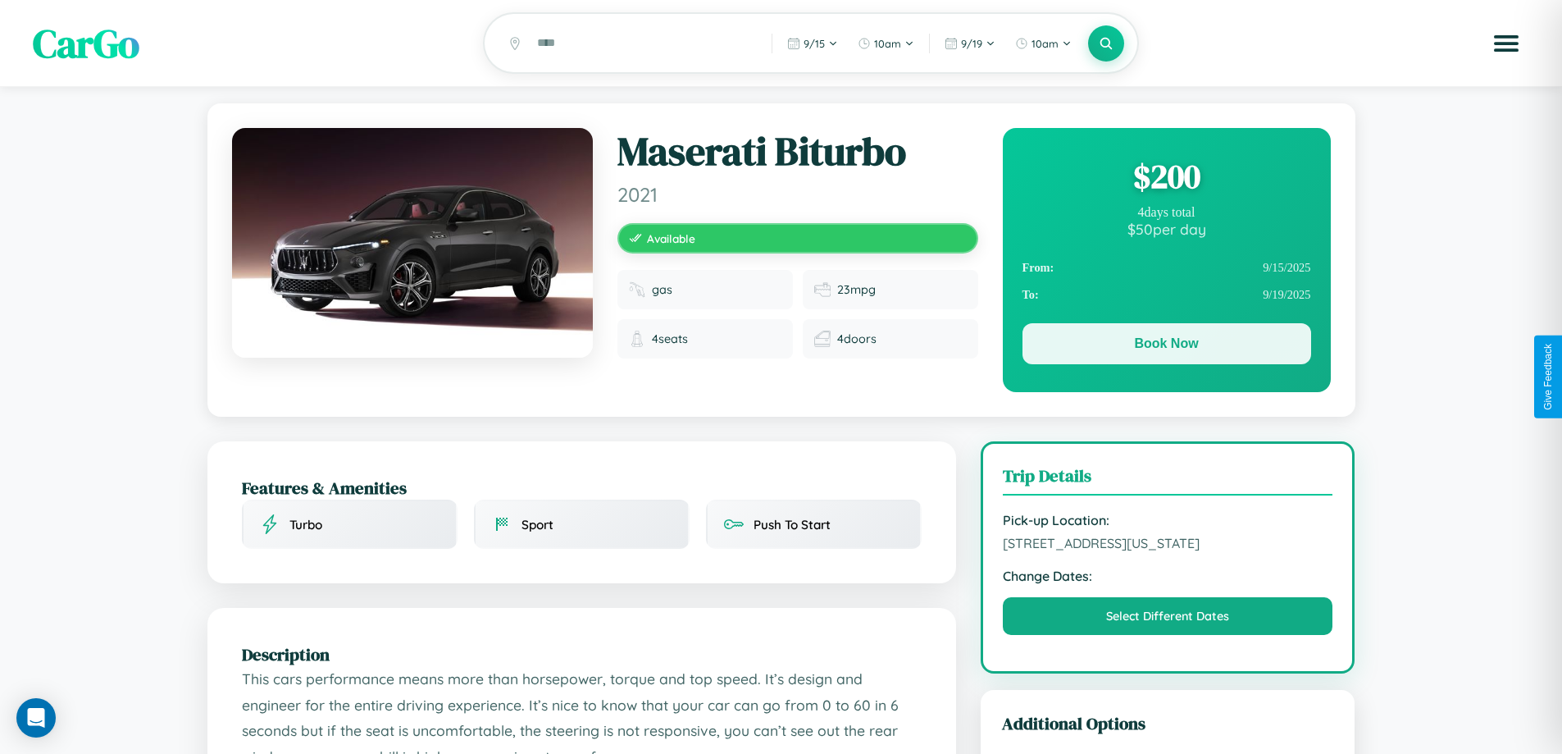
click at [1166, 346] on button "Book Now" at bounding box center [1167, 343] width 289 height 41
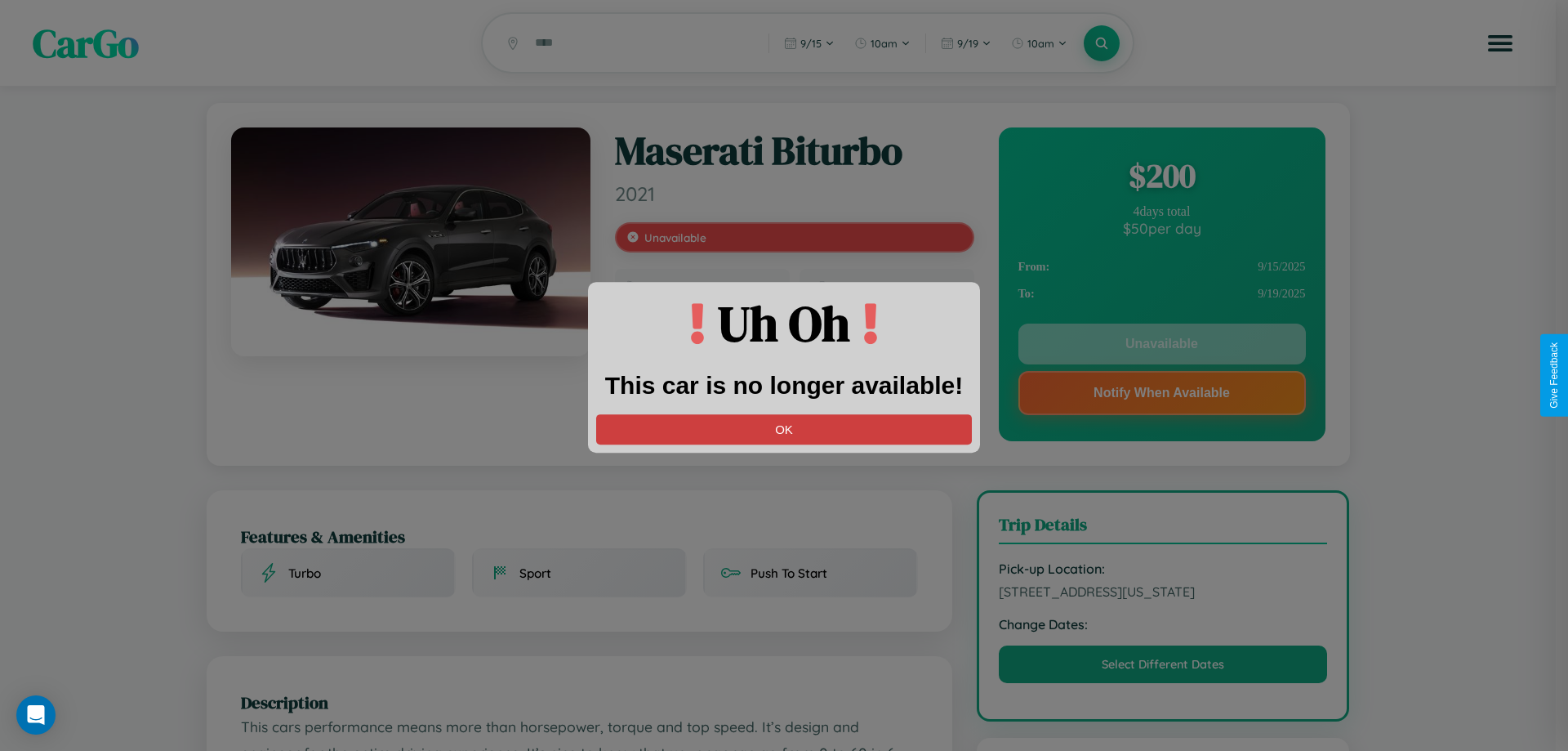
click at [784, 429] on button "OK" at bounding box center [784, 429] width 375 height 30
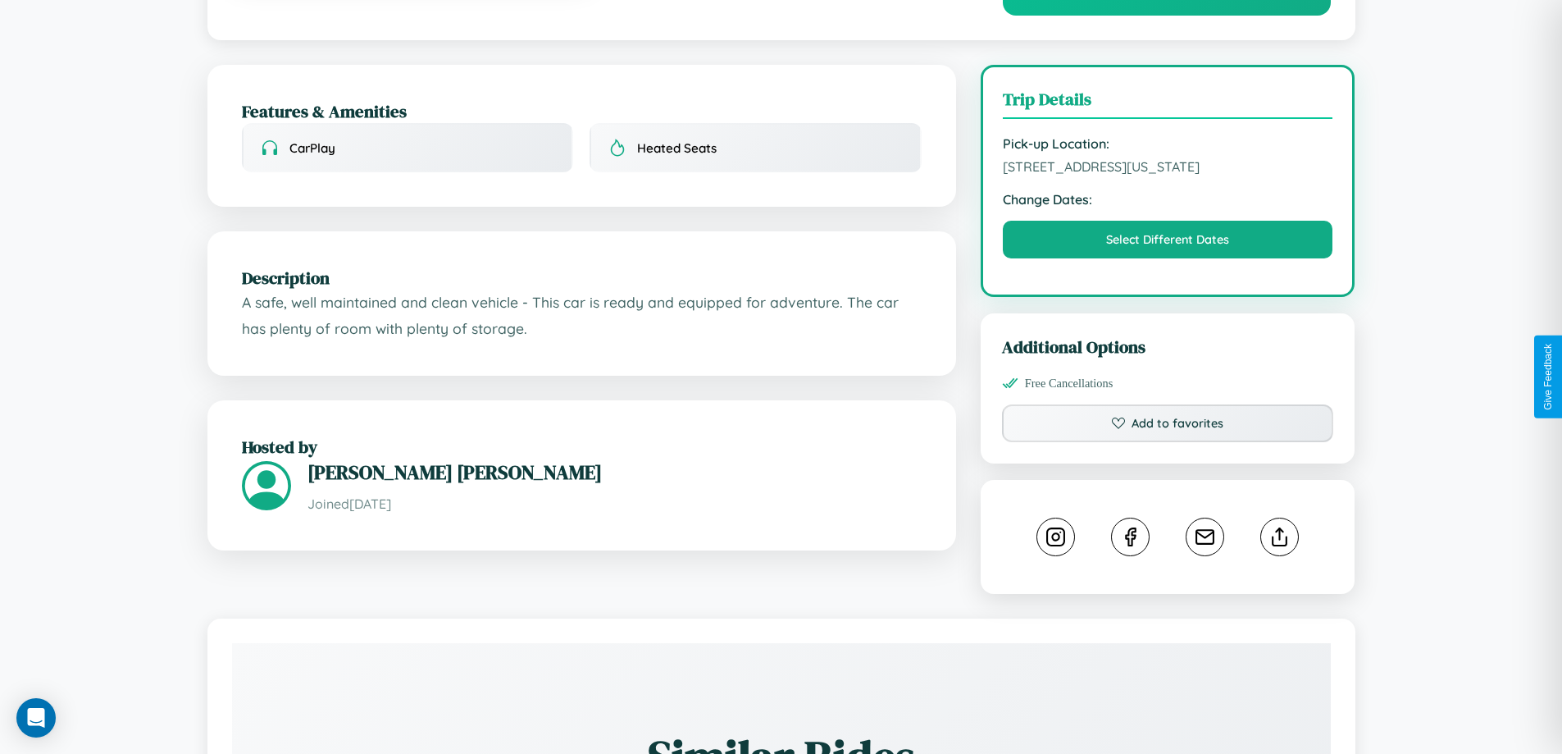
scroll to position [442, 0]
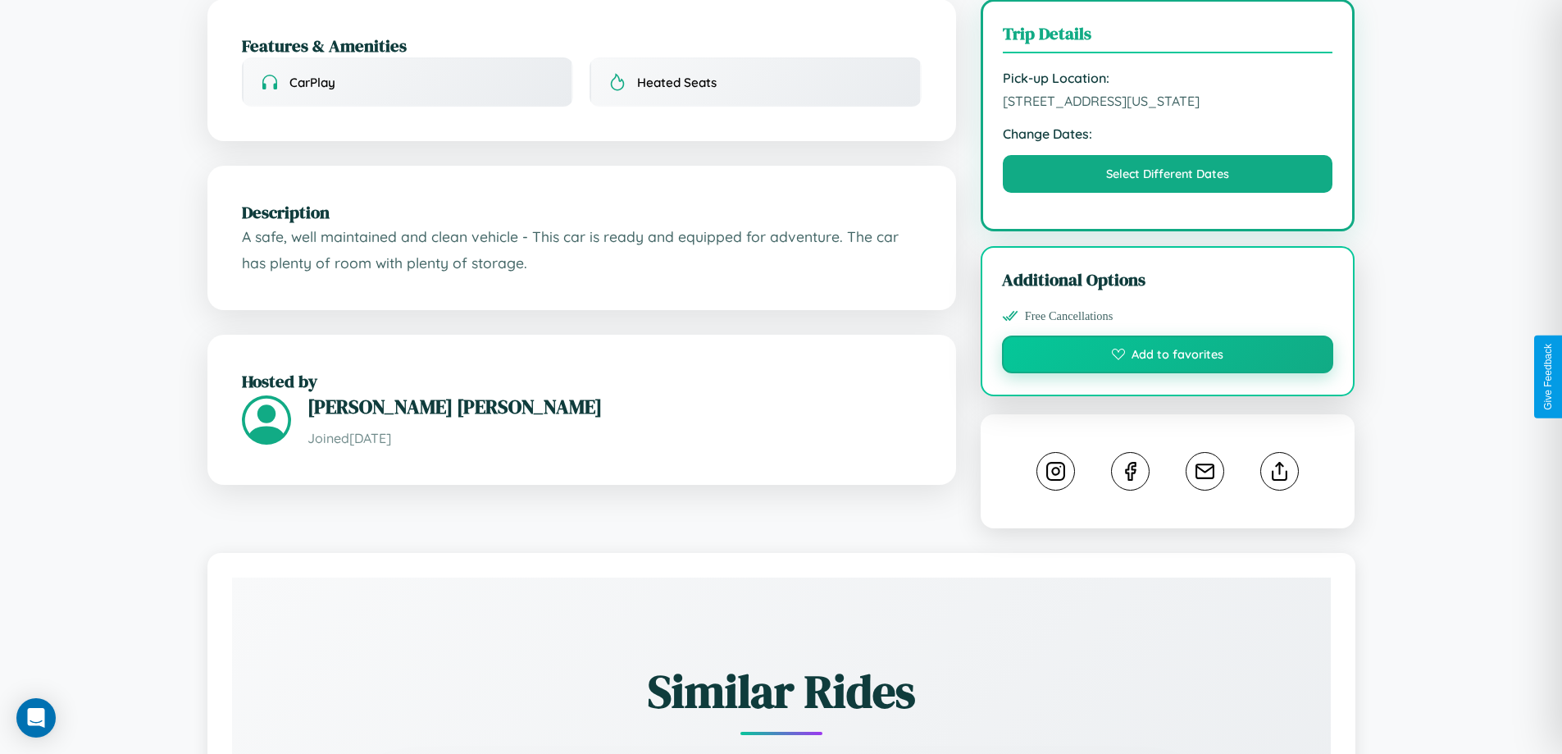
click at [1168, 373] on button "Add to favorites" at bounding box center [1168, 354] width 332 height 38
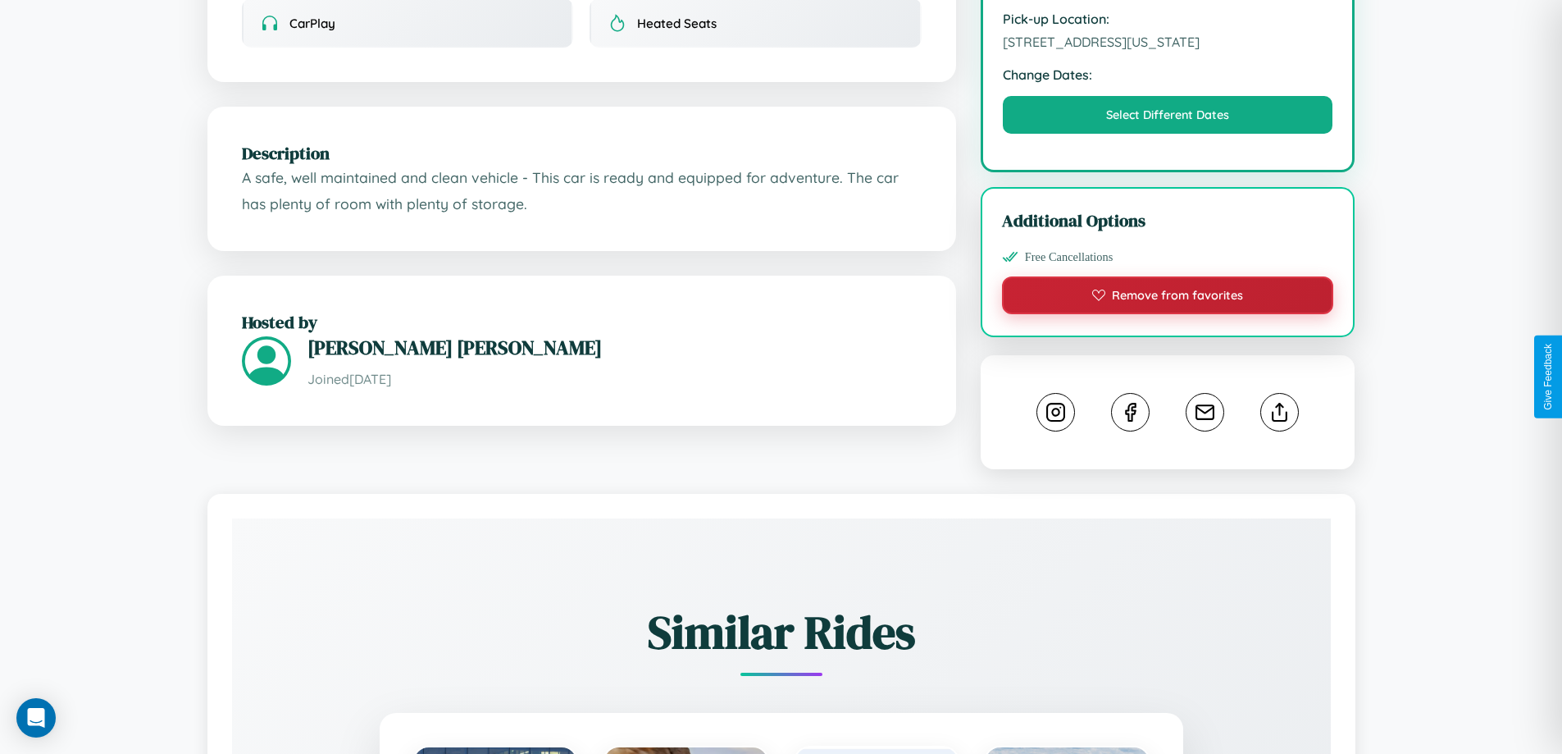
scroll to position [555, 0]
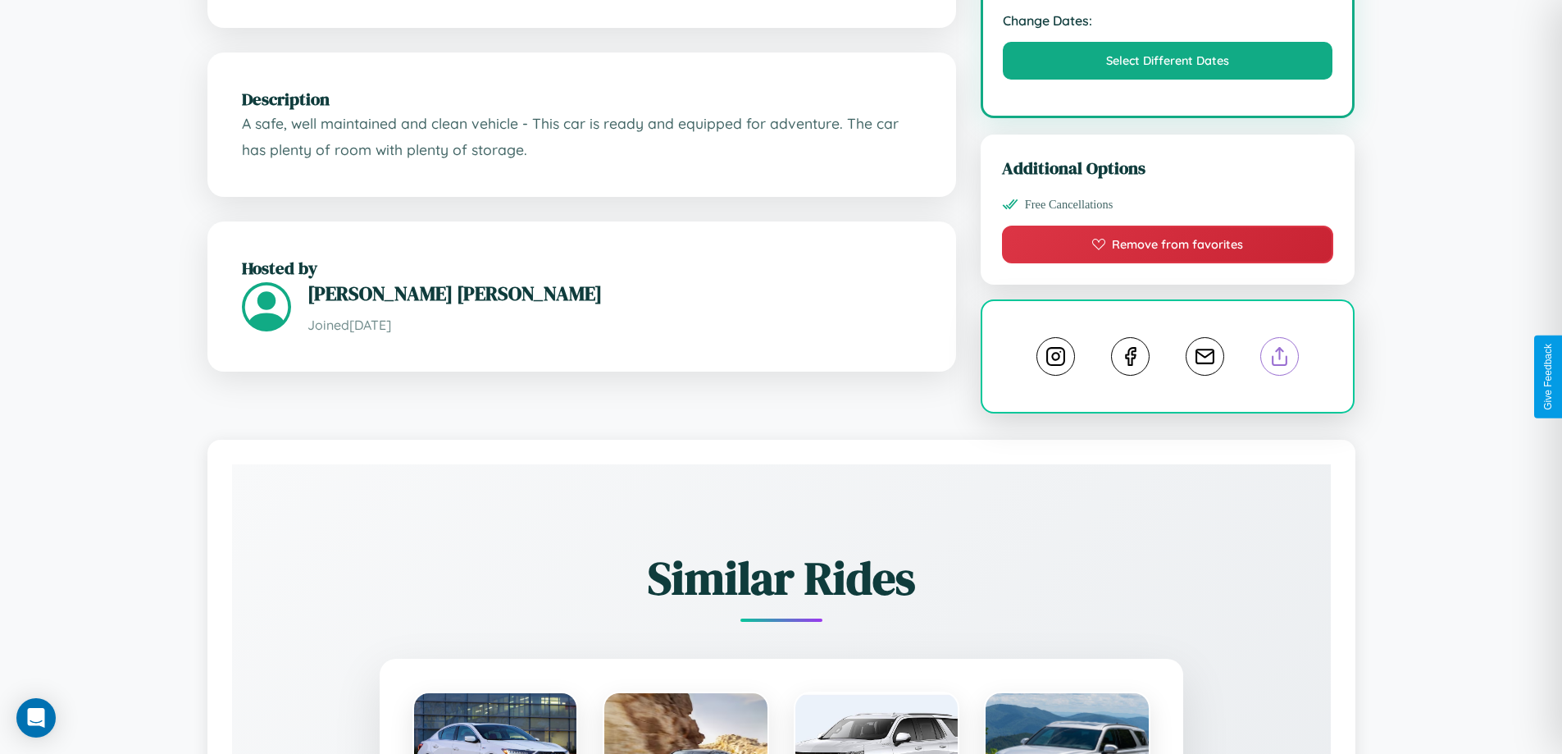
click at [1280, 359] on line at bounding box center [1280, 353] width 0 height 11
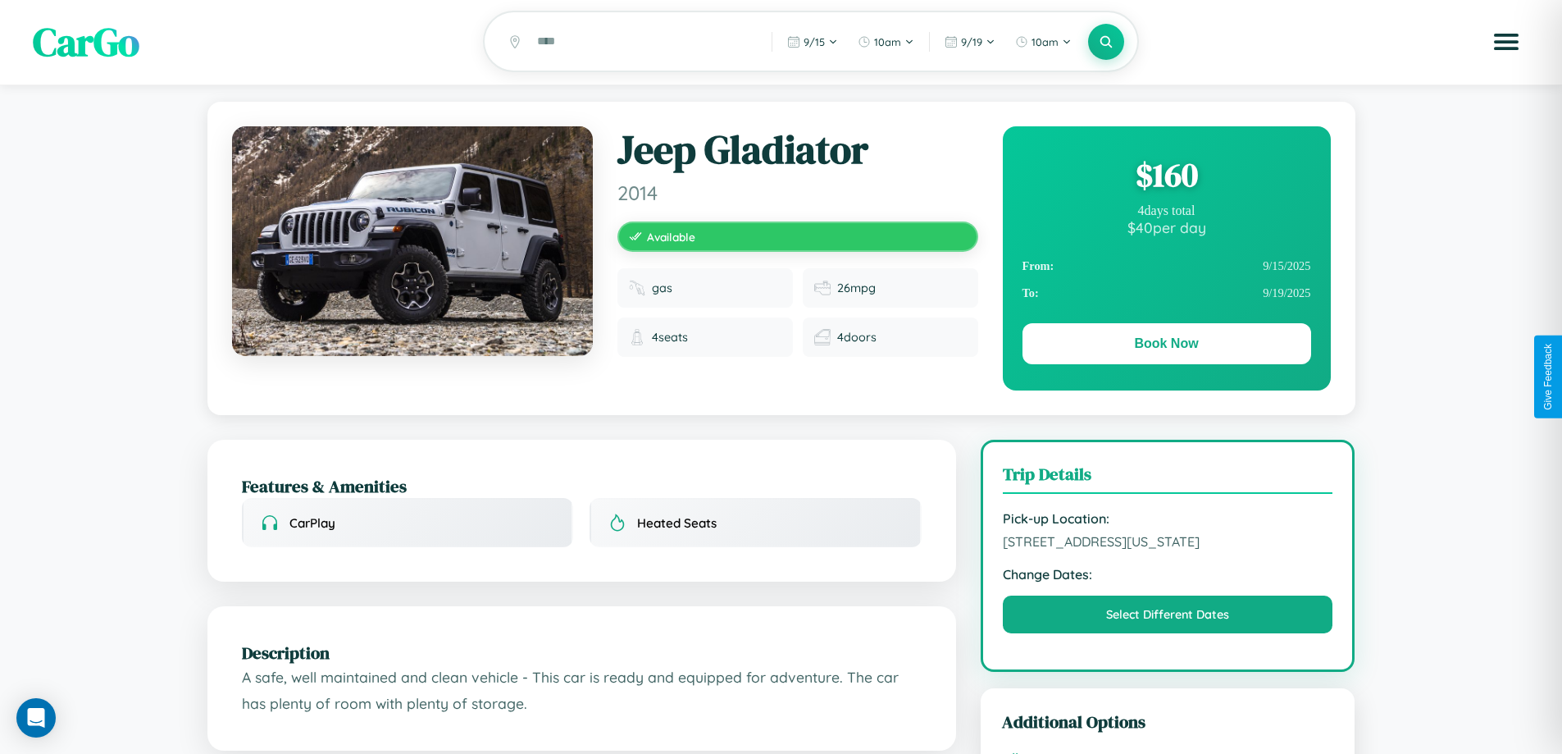
scroll to position [0, 0]
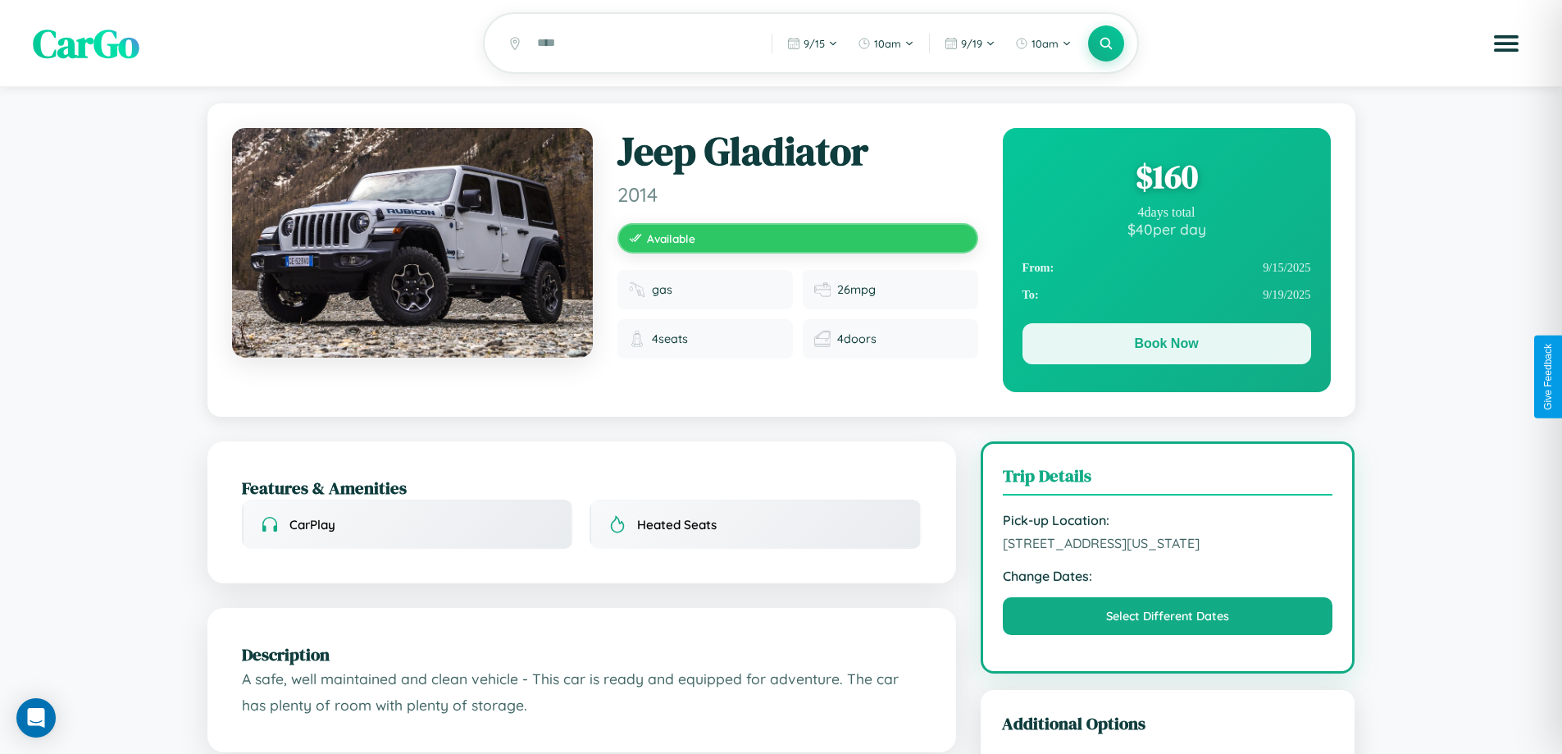
click at [1166, 346] on button "Book Now" at bounding box center [1167, 343] width 289 height 41
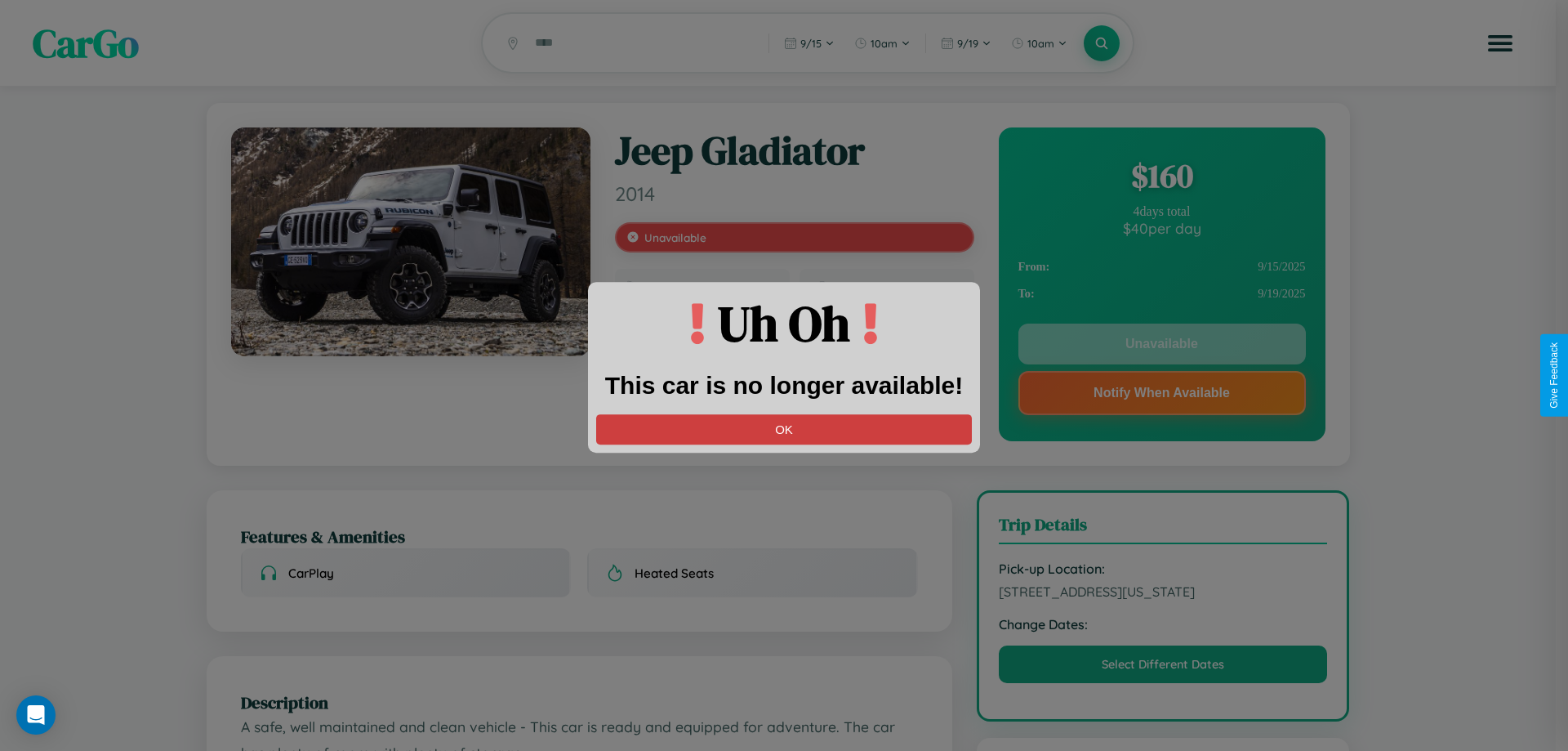
click at [784, 429] on button "OK" at bounding box center [784, 429] width 375 height 30
